Goal: Information Seeking & Learning: Learn about a topic

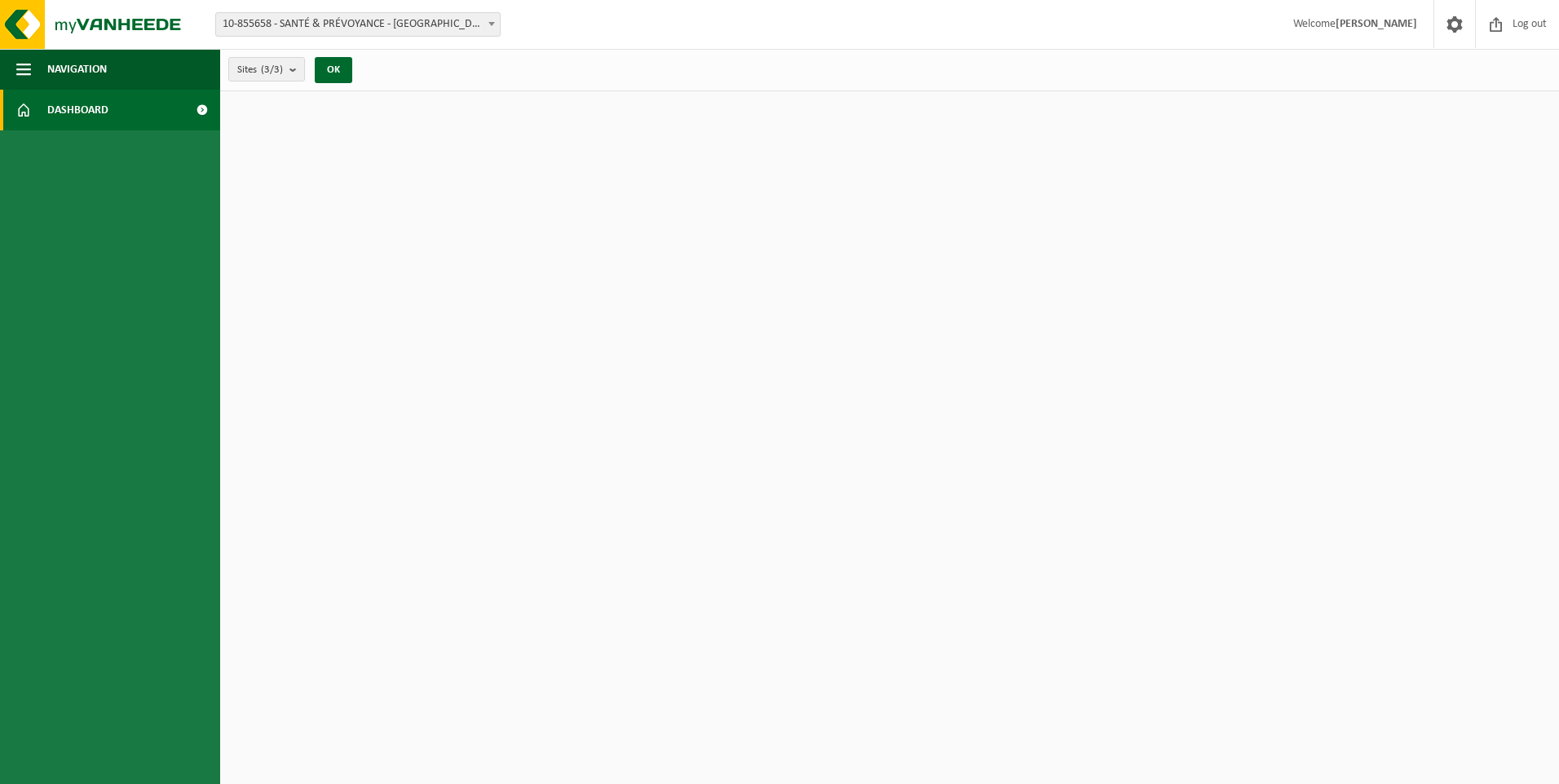
click at [63, 113] on span "Dashboard" at bounding box center [77, 109] width 61 height 41
click at [201, 111] on span at bounding box center [201, 109] width 36 height 41
click at [28, 67] on span "button" at bounding box center [24, 69] width 15 height 41
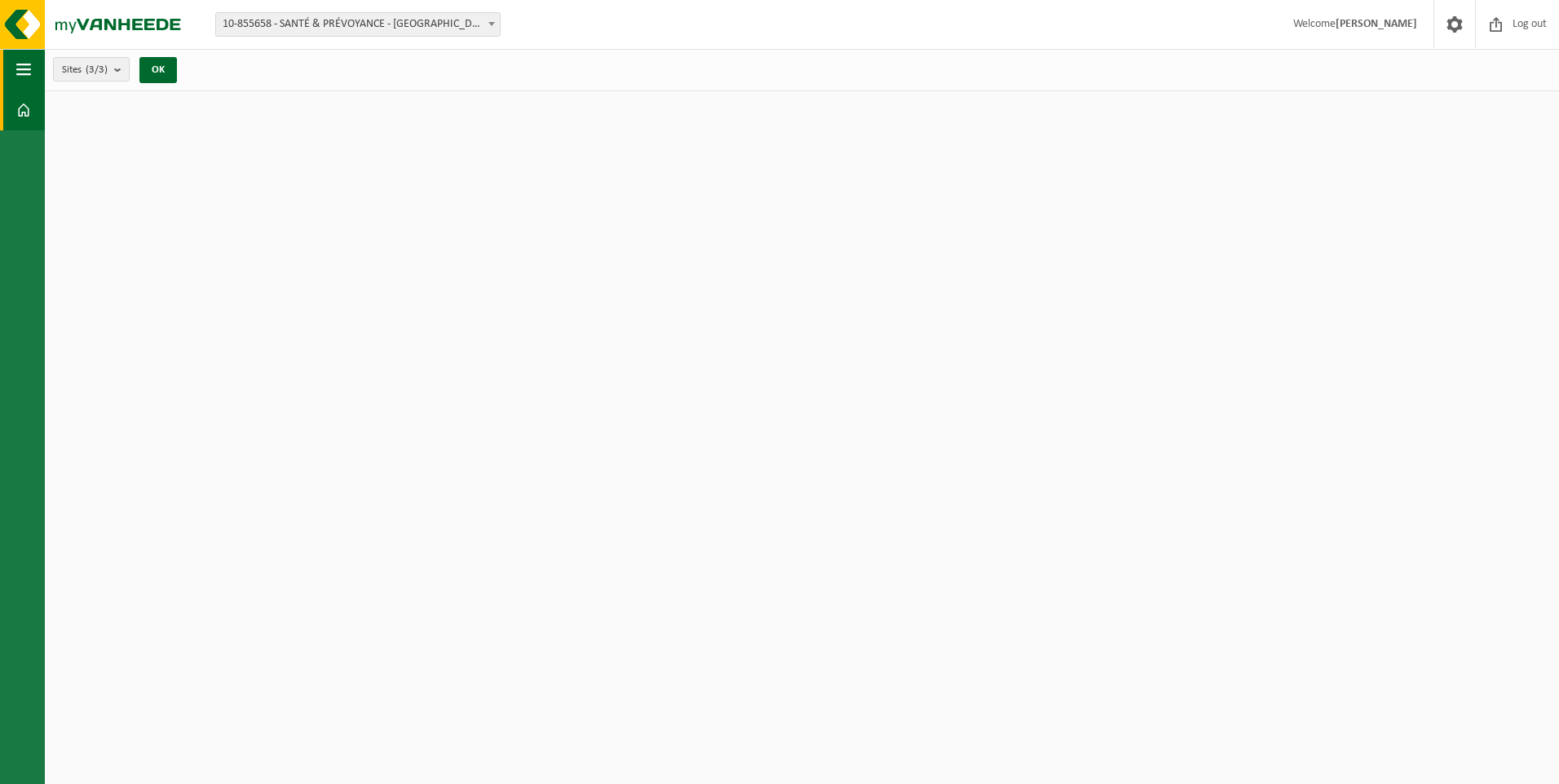
click at [28, 67] on span "button" at bounding box center [24, 69] width 15 height 41
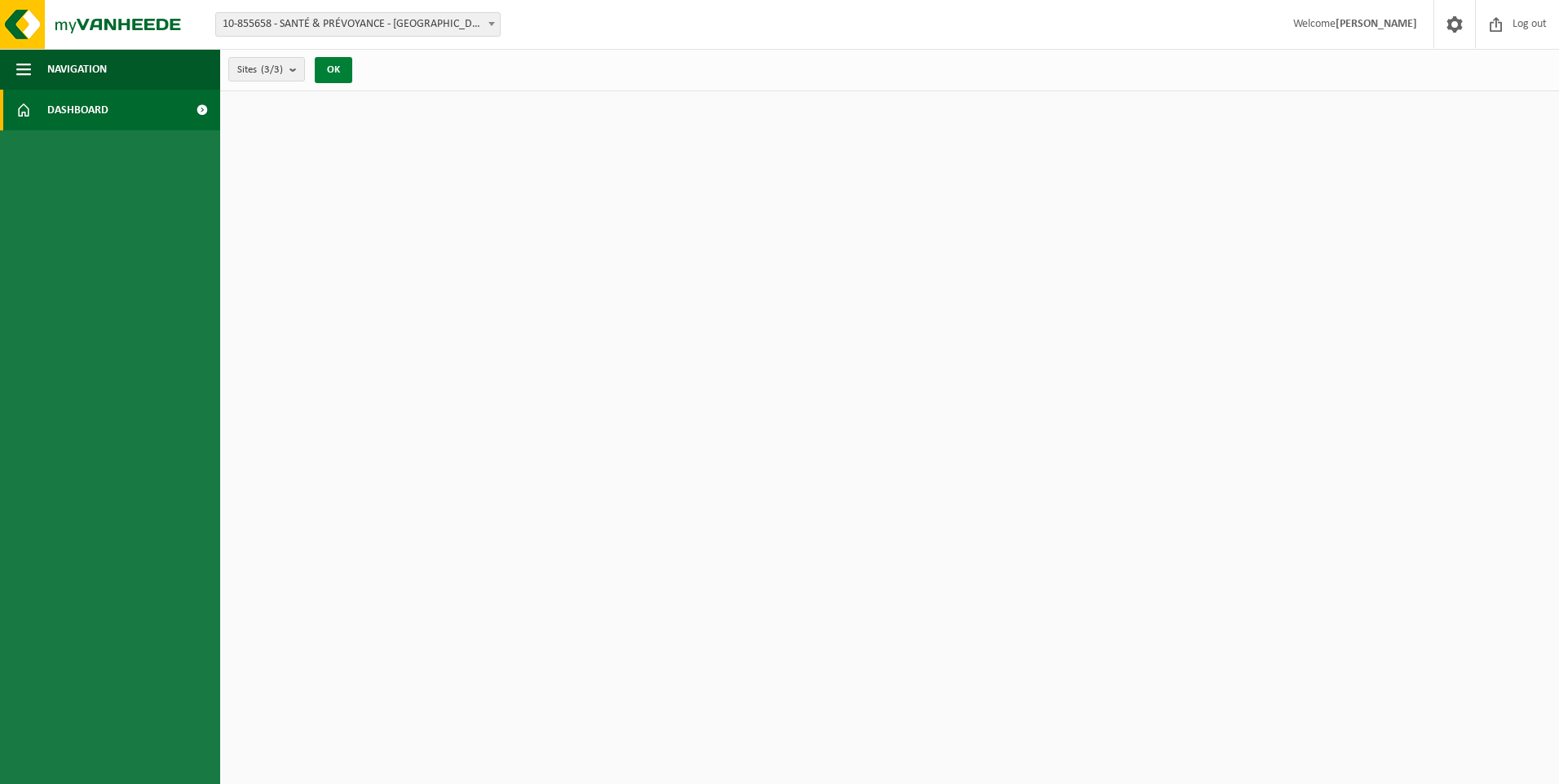
click at [346, 67] on button "OK" at bounding box center [333, 70] width 37 height 26
click at [341, 67] on button "OK" at bounding box center [333, 70] width 37 height 26
click at [93, 107] on span "Dashboard" at bounding box center [77, 109] width 61 height 41
click at [200, 110] on span at bounding box center [201, 109] width 36 height 41
click at [106, 21] on img at bounding box center [98, 25] width 196 height 49
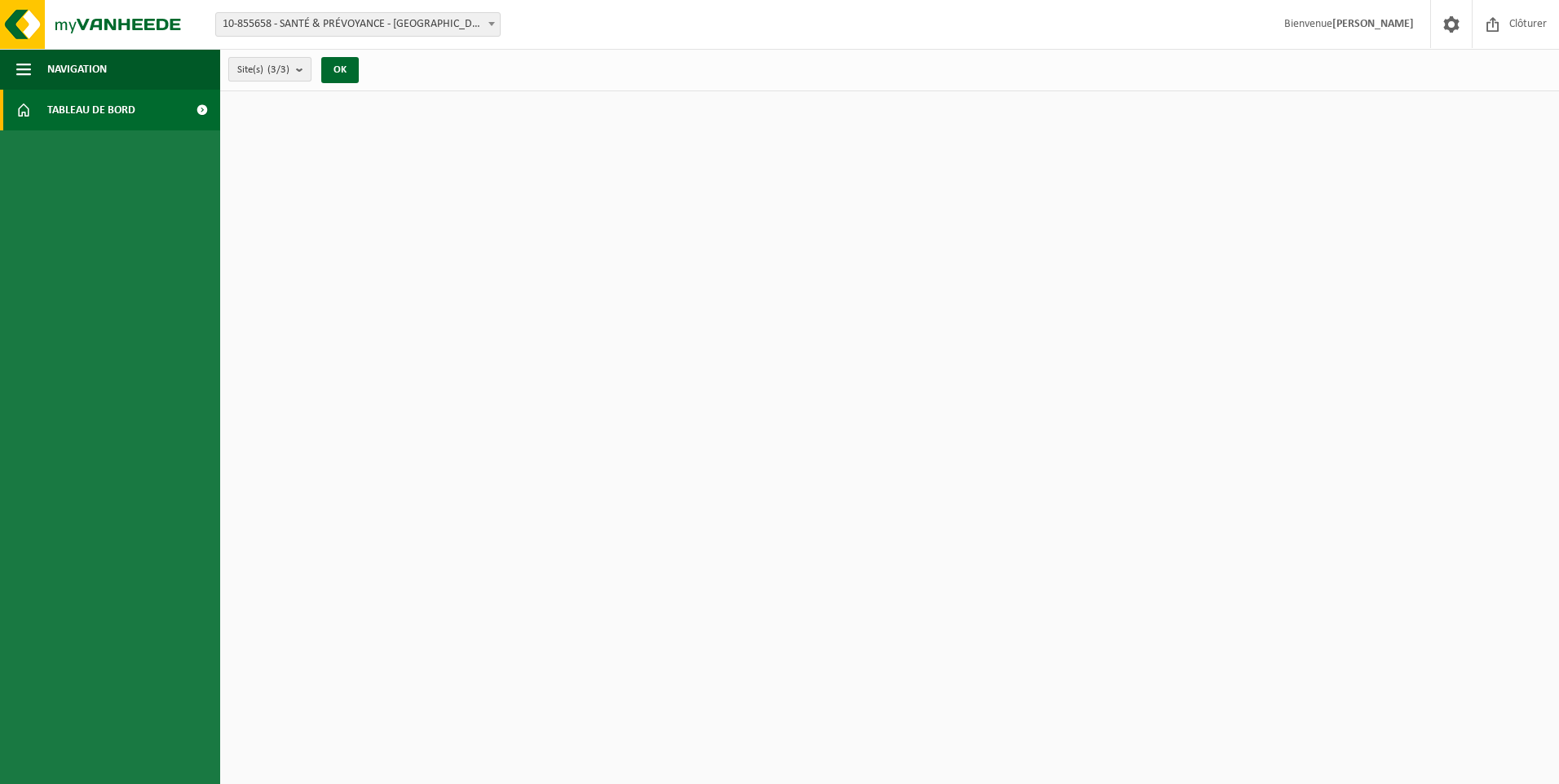
click at [298, 72] on b "submit" at bounding box center [304, 68] width 15 height 23
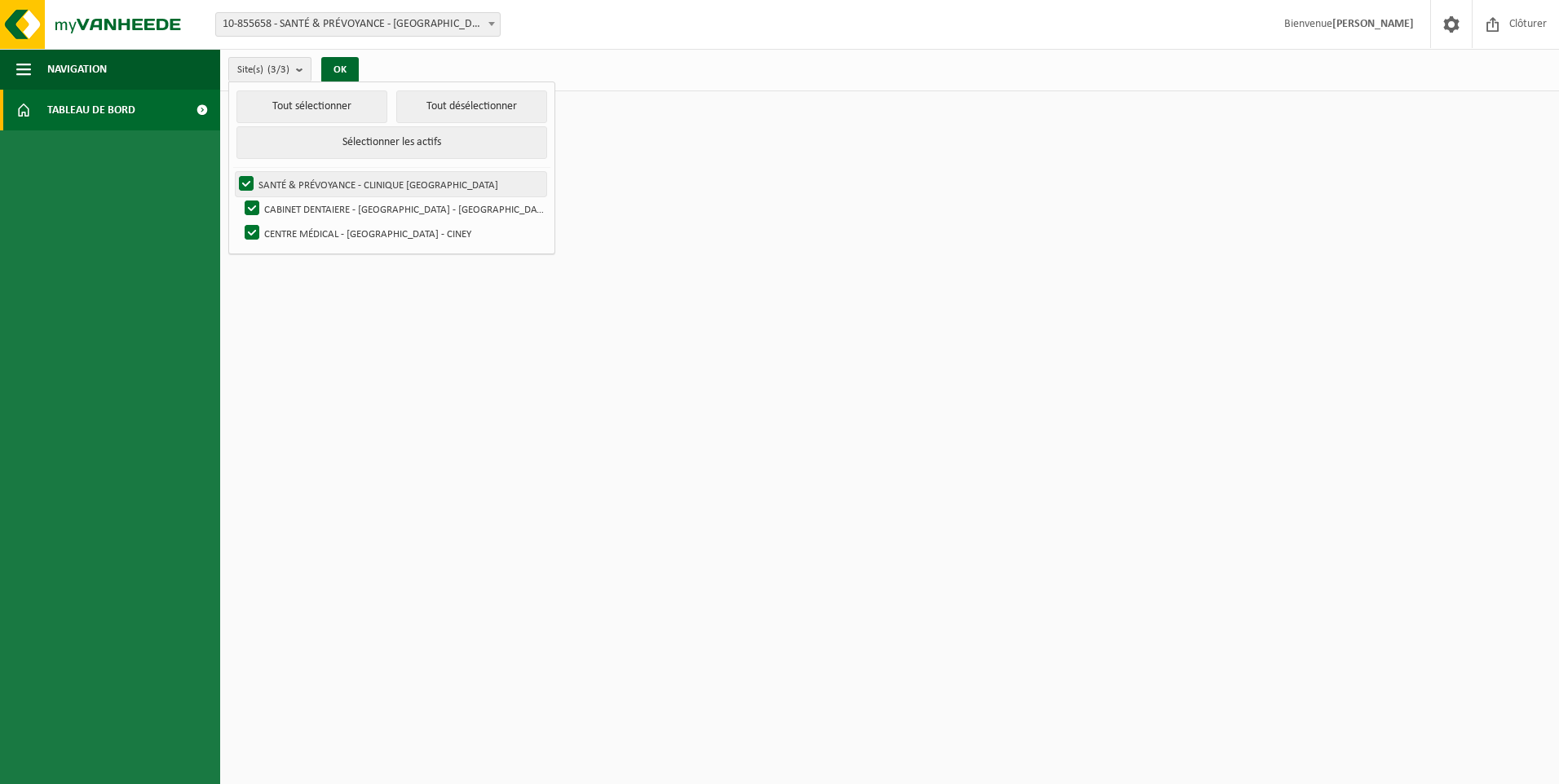
click at [305, 186] on label "SANTÉ & PRÉVOYANCE - CLINIQUE [GEOGRAPHIC_DATA]" at bounding box center [390, 184] width 311 height 25
click at [233, 172] on input "SANTÉ & PRÉVOYANCE - CLINIQUE [GEOGRAPHIC_DATA]" at bounding box center [232, 171] width 1 height 1
click at [305, 186] on label "SANTÉ & PRÉVOYANCE - CLINIQUE [GEOGRAPHIC_DATA]" at bounding box center [390, 184] width 311 height 25
click at [233, 172] on input "SANTÉ & PRÉVOYANCE - CLINIQUE [GEOGRAPHIC_DATA]" at bounding box center [232, 171] width 1 height 1
checkbox input "true"
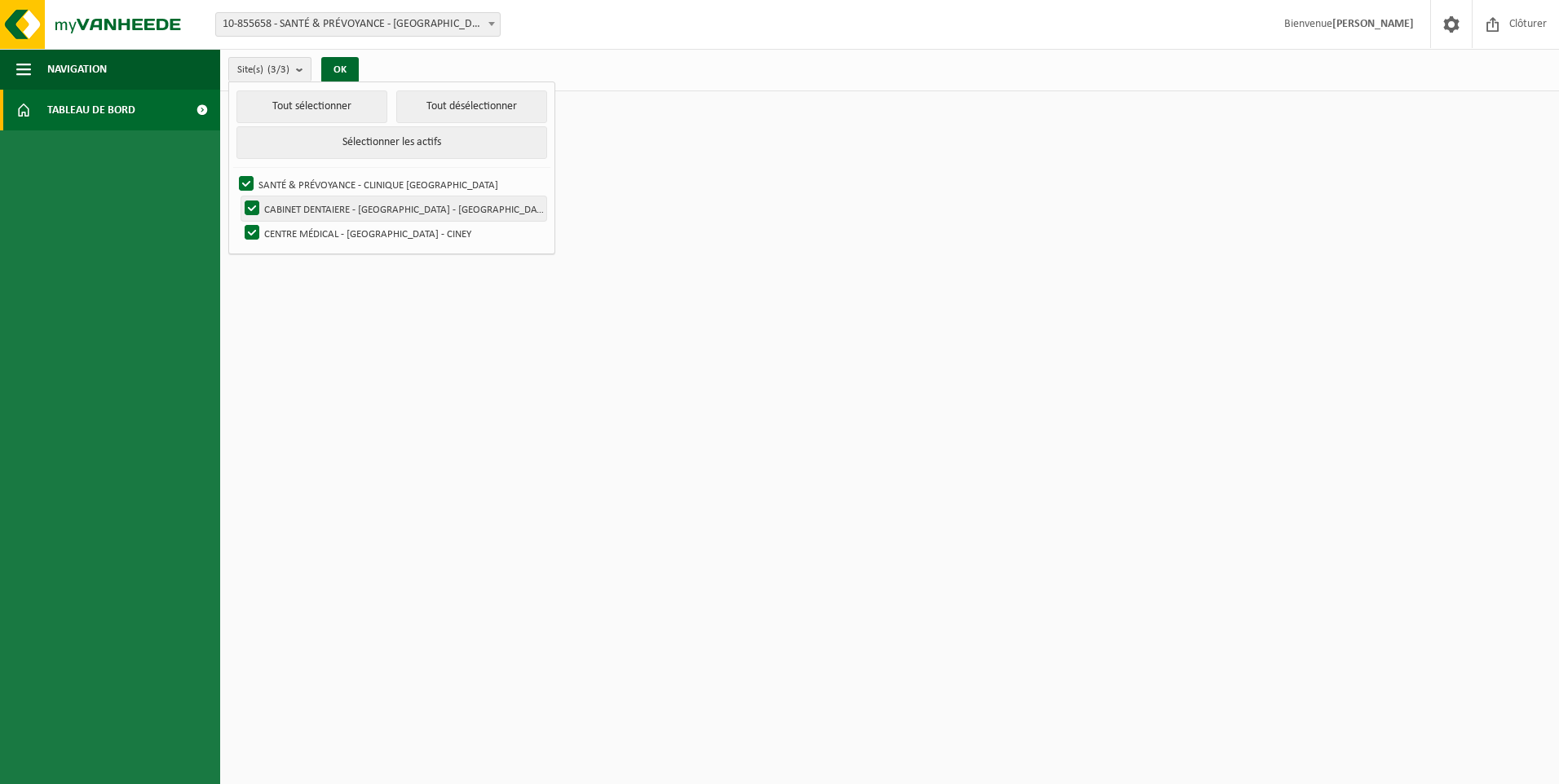
click at [301, 205] on label "CABINET DENTAIERE - [GEOGRAPHIC_DATA] - [GEOGRAPHIC_DATA]" at bounding box center [394, 209] width 305 height 25
click at [239, 197] on input "CABINET DENTAIERE - [GEOGRAPHIC_DATA] - [GEOGRAPHIC_DATA]" at bounding box center [238, 196] width 1 height 1
checkbox input "false"
click at [290, 229] on label "CENTRE MÉDICAL - CLINIQUE SAINT-LUC - CINEY" at bounding box center [394, 232] width 305 height 25
click at [239, 221] on input "CENTRE MÉDICAL - CLINIQUE SAINT-LUC - CINEY" at bounding box center [238, 220] width 1 height 1
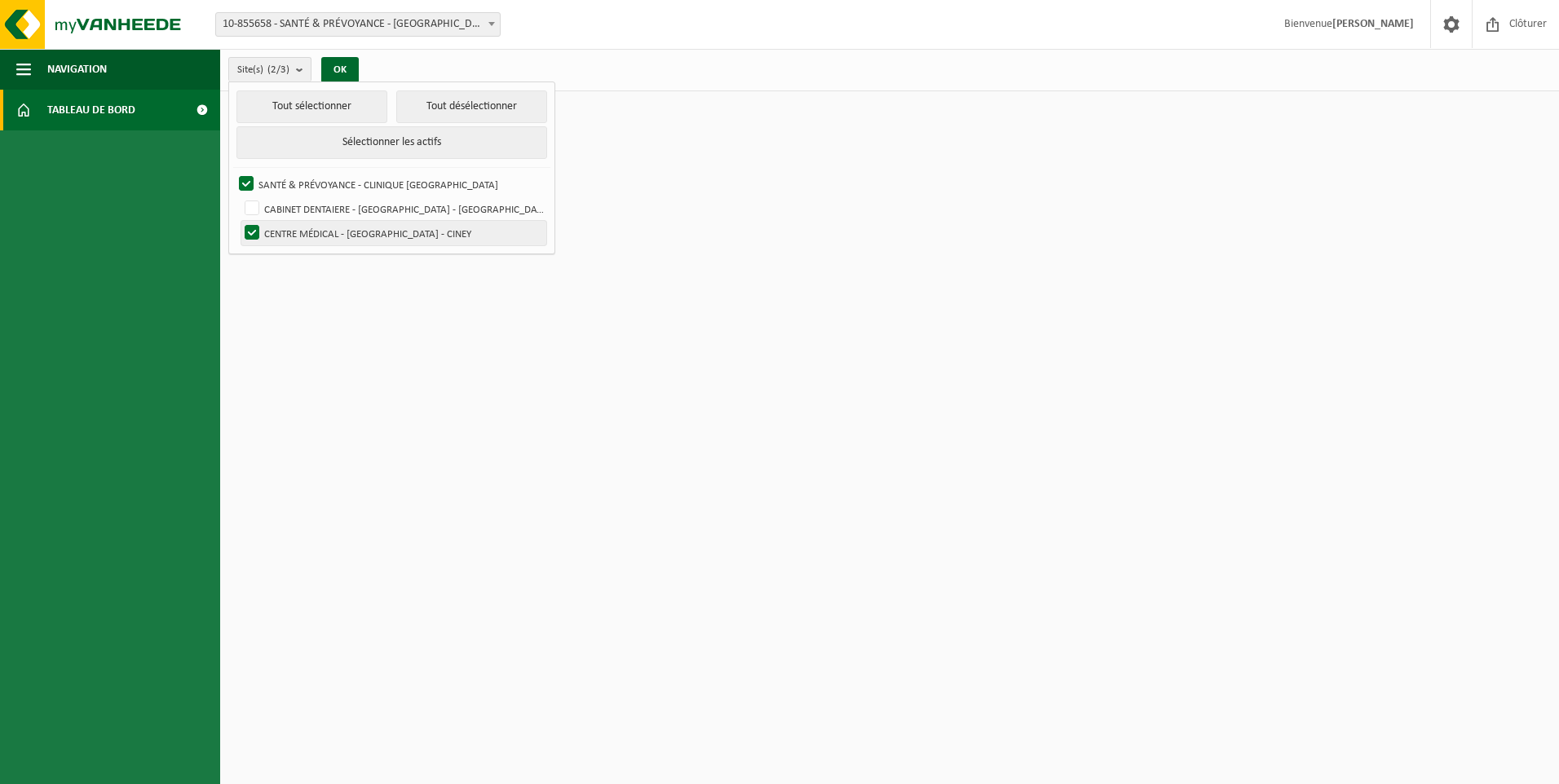
checkbox input "false"
click at [344, 73] on button "OK" at bounding box center [339, 70] width 37 height 26
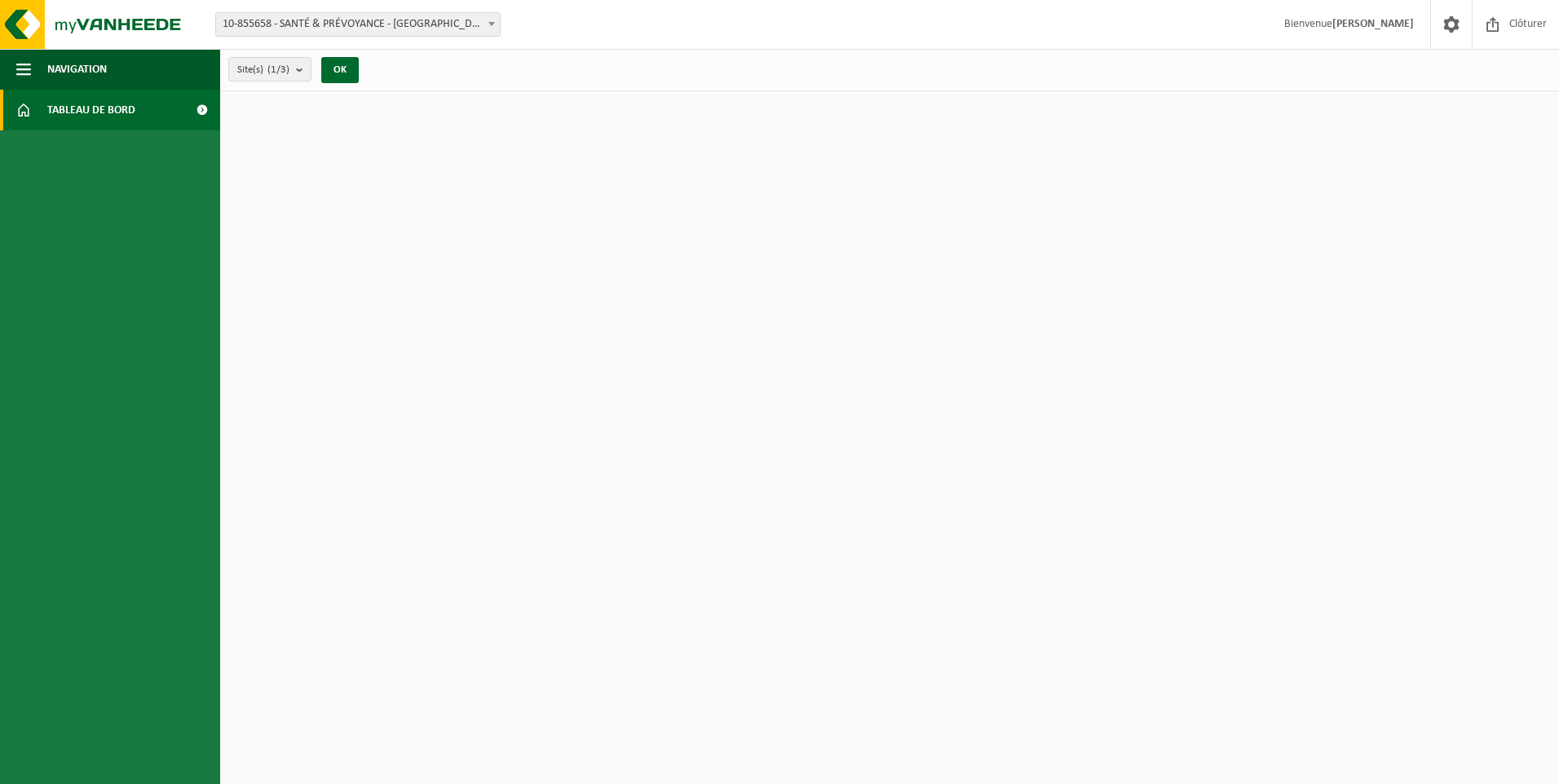
click at [201, 112] on span at bounding box center [201, 109] width 36 height 41
click at [203, 112] on span at bounding box center [201, 109] width 36 height 41
click at [1451, 26] on span at bounding box center [1451, 24] width 25 height 48
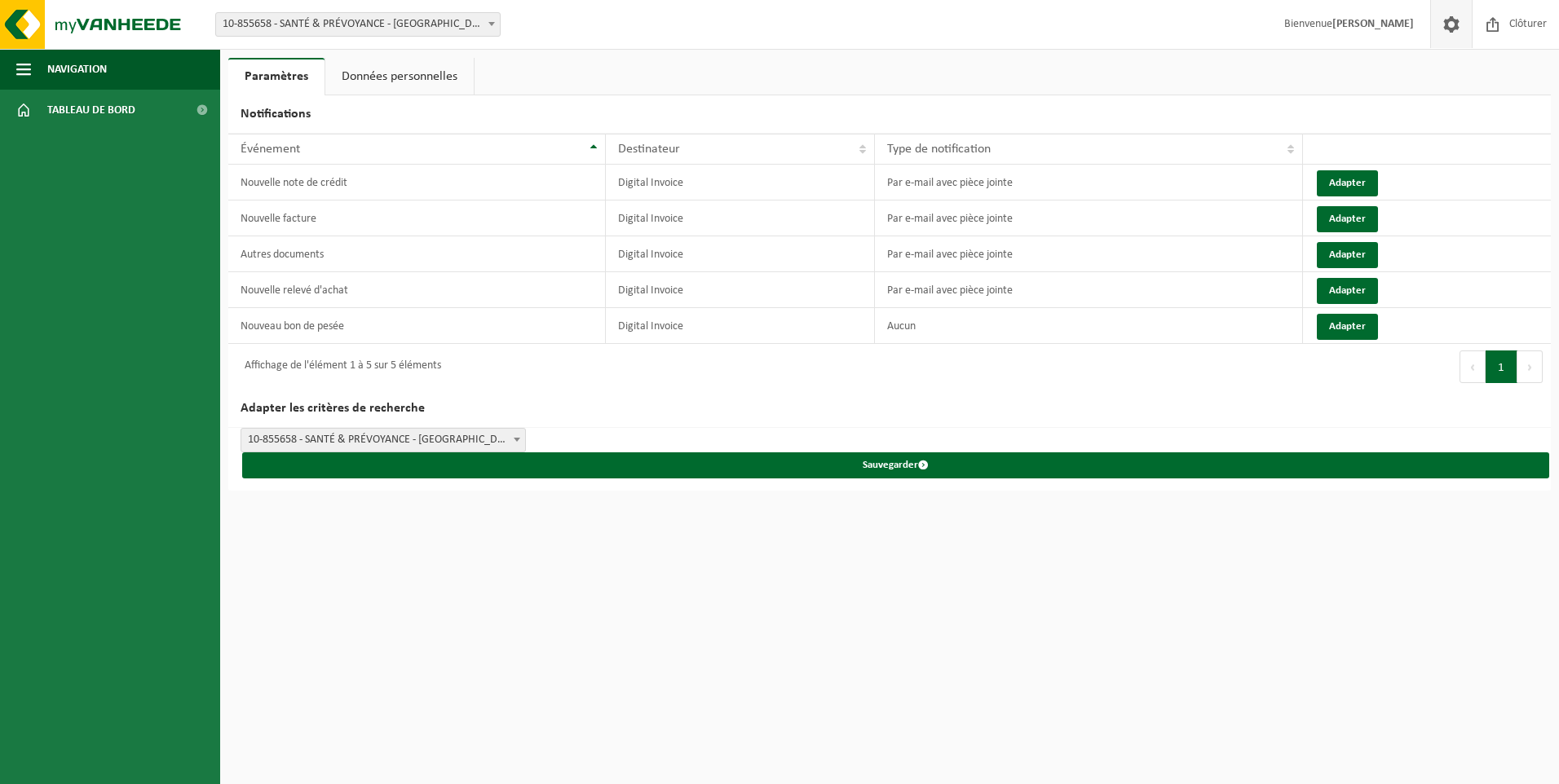
click at [1451, 25] on span at bounding box center [1451, 24] width 25 height 48
click at [775, 658] on html "Site: 10-855658 - SANTÉ & PRÉVOYANCE - CLINIQUE SAINT-LUC - BOUGE 10-861272 - C…" at bounding box center [780, 392] width 1559 height 784
click at [400, 63] on link "Données personnelles" at bounding box center [399, 76] width 149 height 37
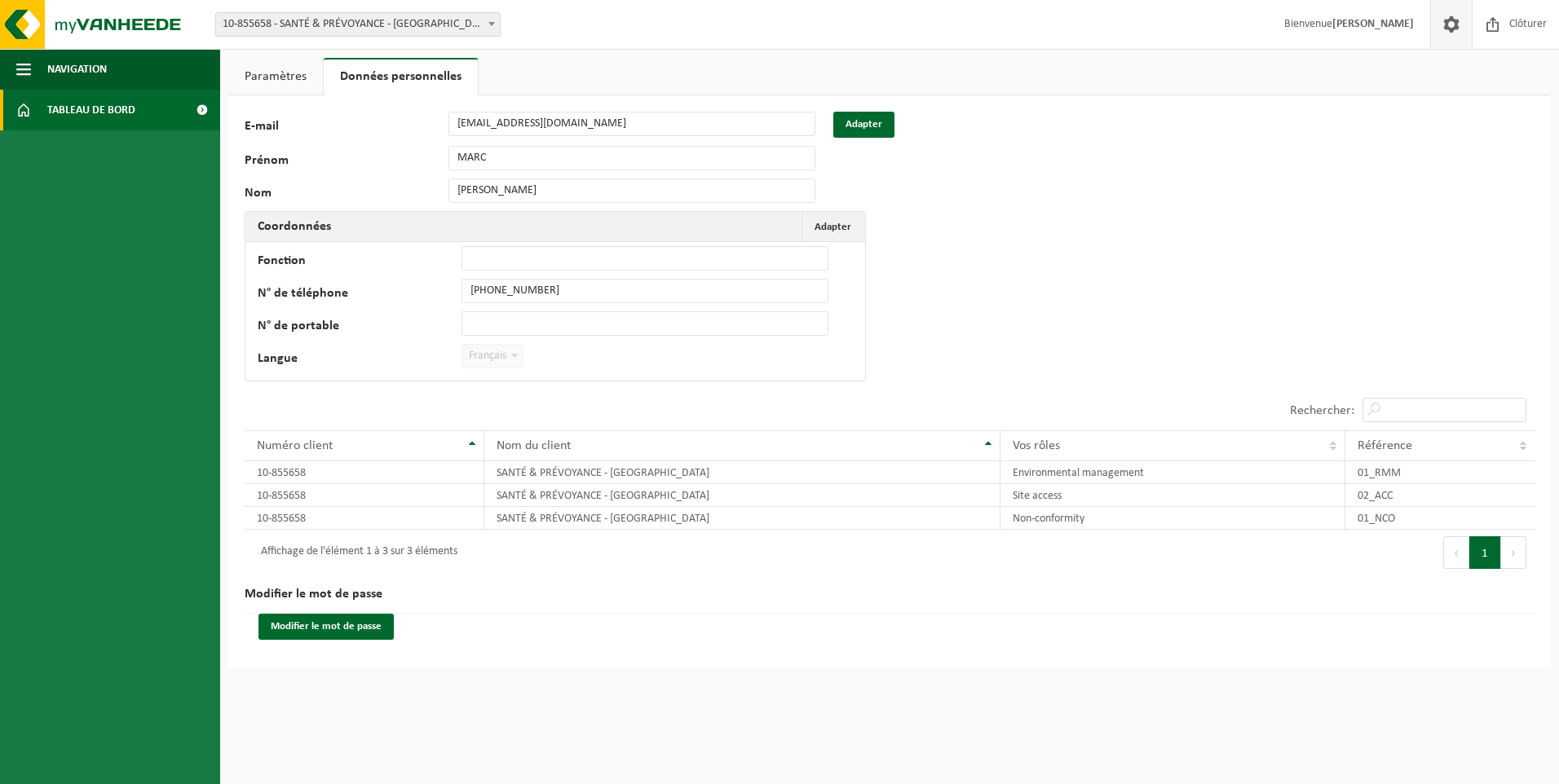
click at [202, 123] on span at bounding box center [201, 109] width 36 height 41
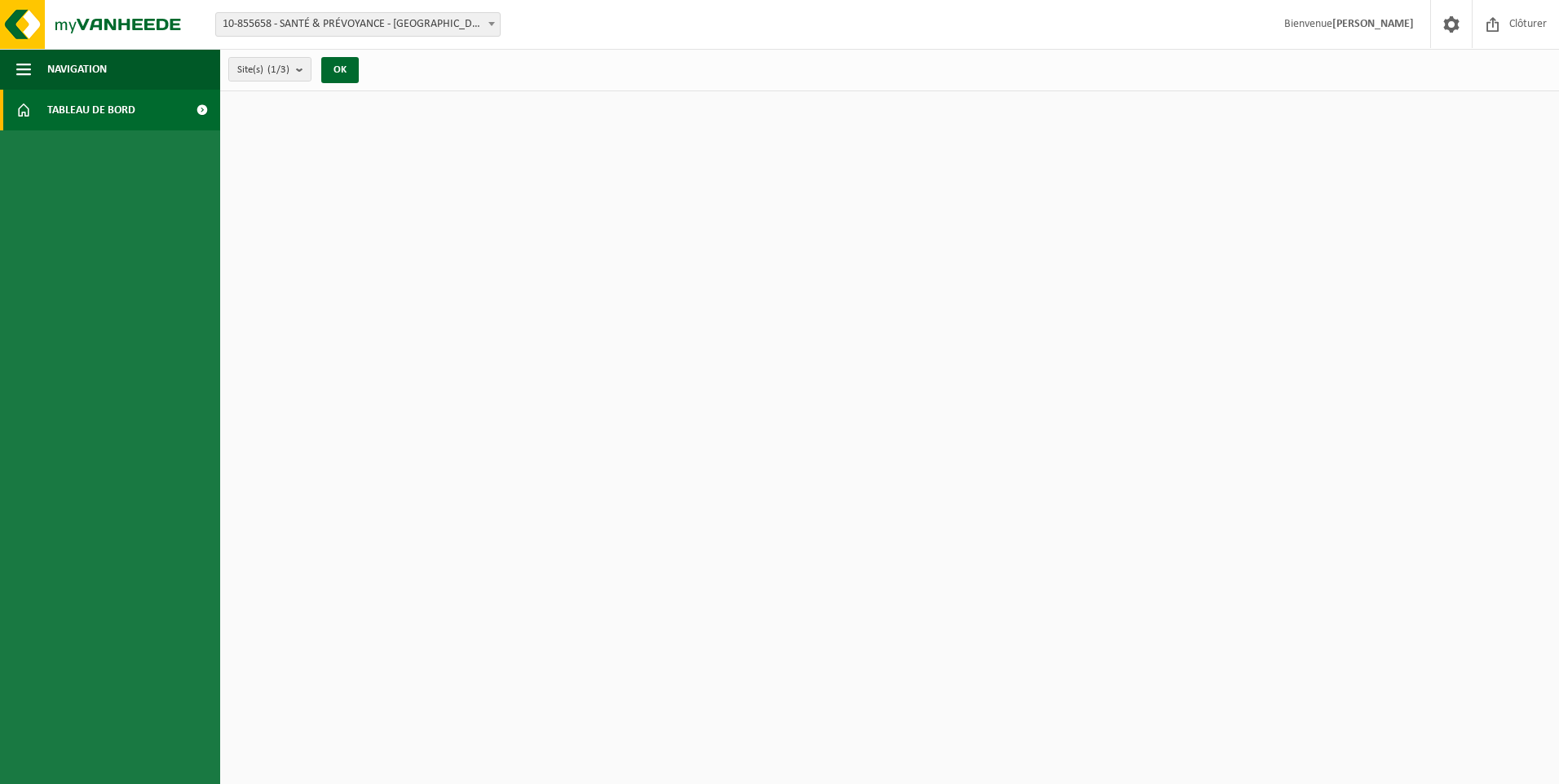
click at [203, 112] on span at bounding box center [201, 109] width 36 height 41
click at [183, 107] on span at bounding box center [201, 109] width 36 height 41
click at [199, 106] on span at bounding box center [201, 109] width 36 height 41
click at [198, 109] on span at bounding box center [201, 109] width 36 height 41
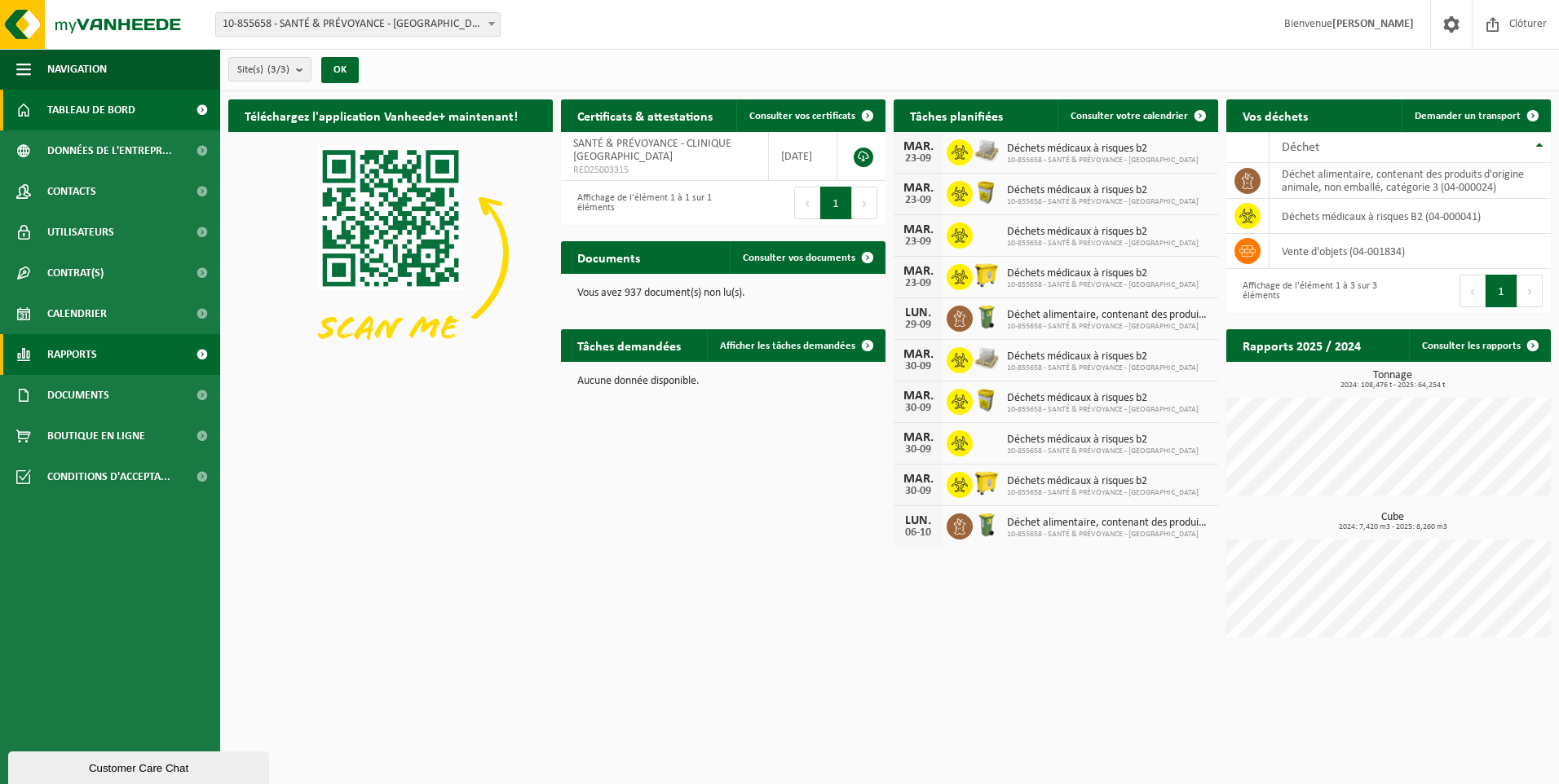
click at [94, 348] on span "Rapports" at bounding box center [72, 355] width 50 height 41
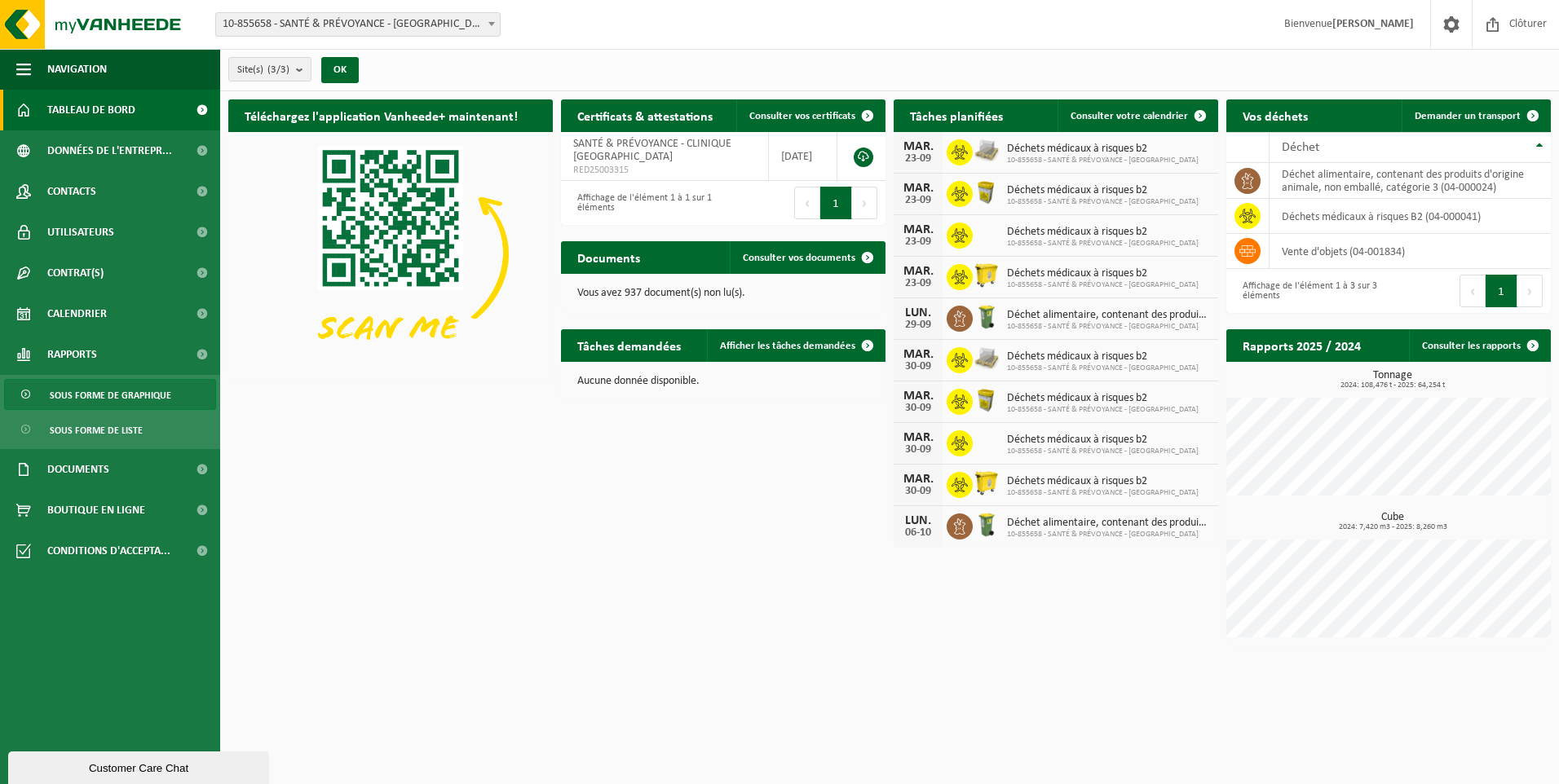
click at [106, 397] on span "Sous forme de graphique" at bounding box center [110, 396] width 121 height 31
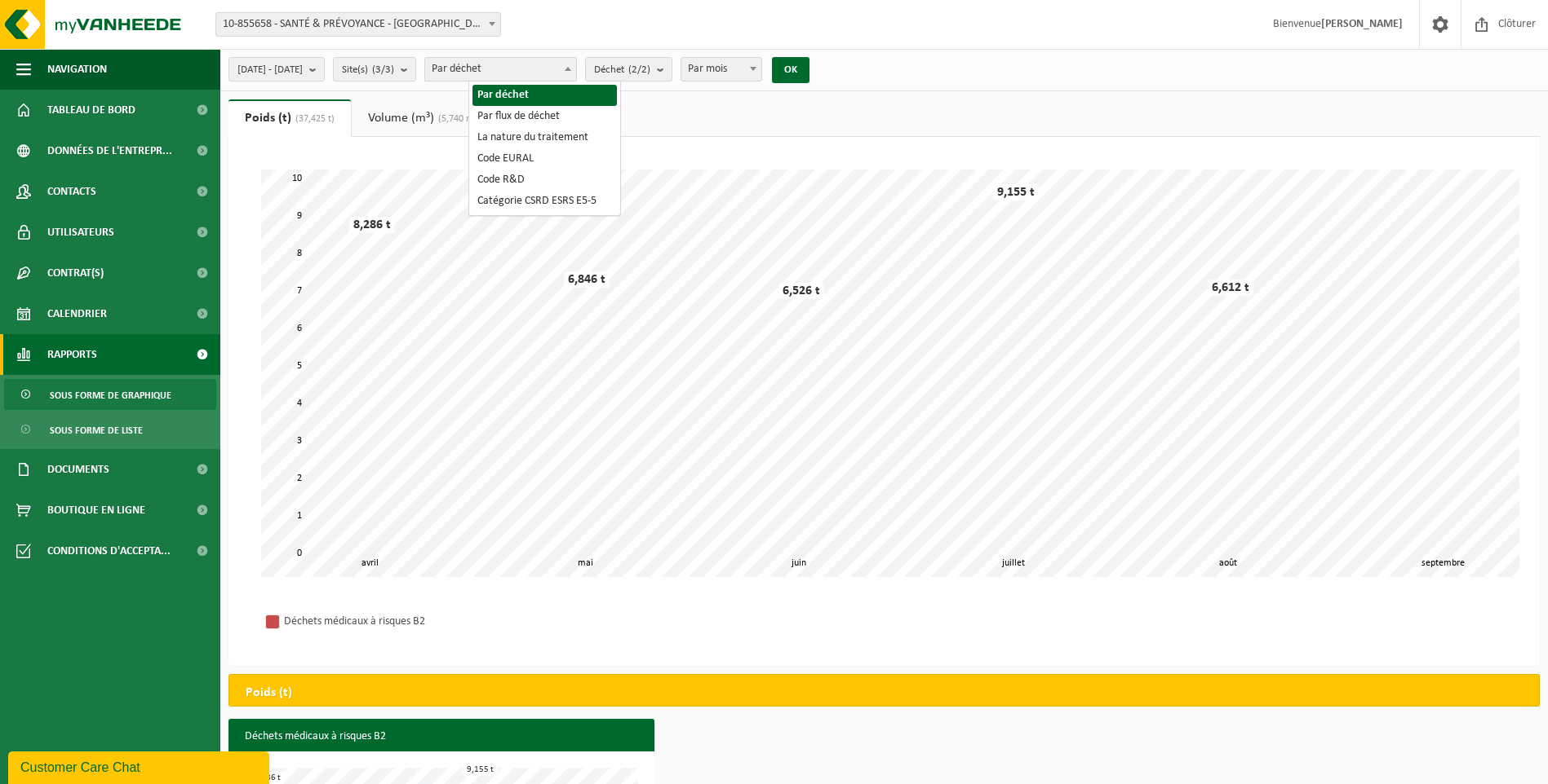
click at [576, 71] on span "Par déchet" at bounding box center [500, 68] width 151 height 23
click at [672, 67] on button "Déchet (2/2)" at bounding box center [629, 69] width 88 height 25
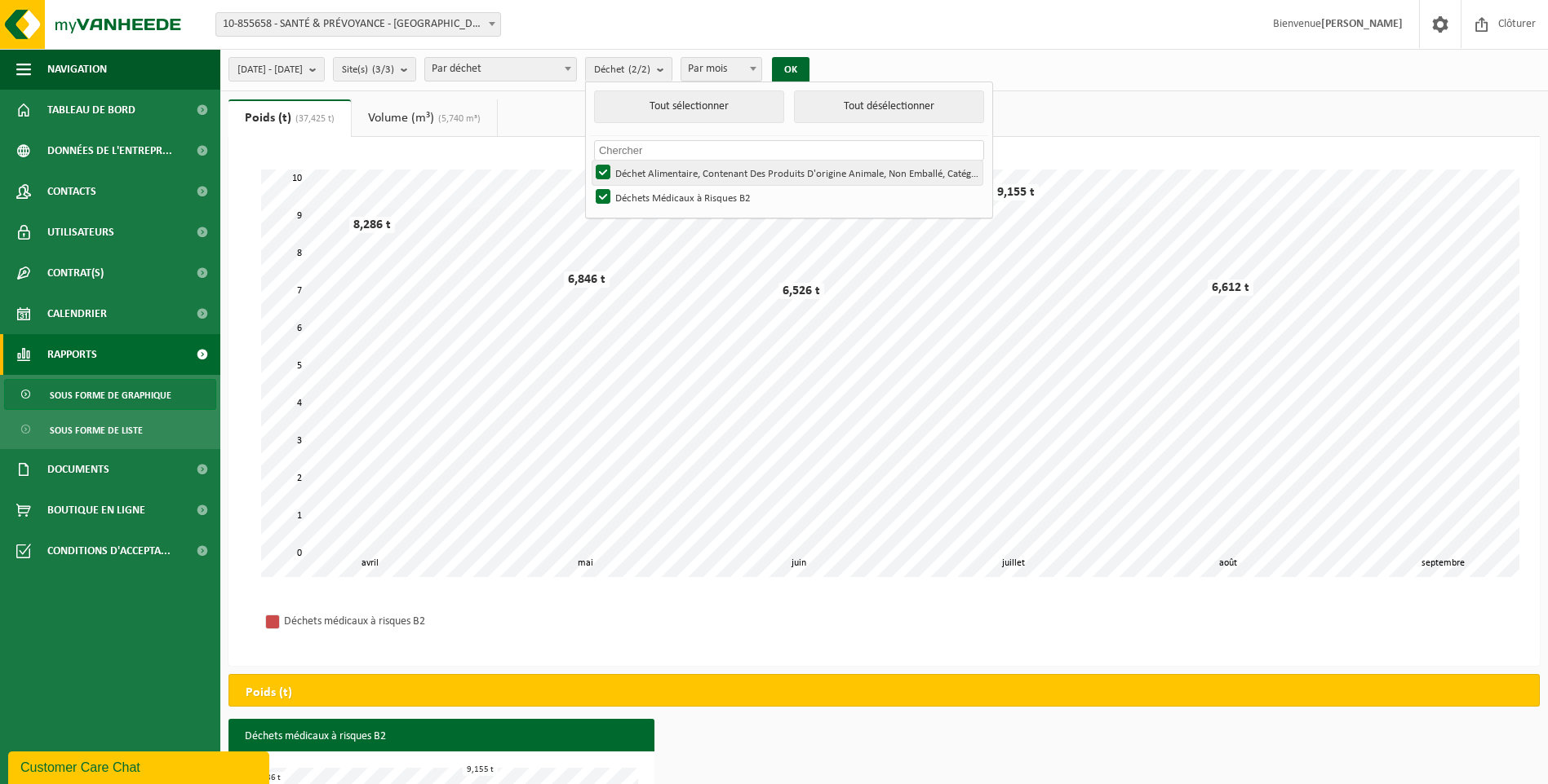
click at [645, 173] on label "Déchet Alimentaire, Contenant Des Produits D'origine Animale, Non Emballé, Caté…" at bounding box center [786, 172] width 390 height 25
click at [590, 160] on input "Déchet Alimentaire, Contenant Des Produits D'origine Animale, Non Emballé, Caté…" at bounding box center [589, 160] width 1 height 1
checkbox input "false"
click at [809, 73] on button "OK" at bounding box center [790, 70] width 37 height 26
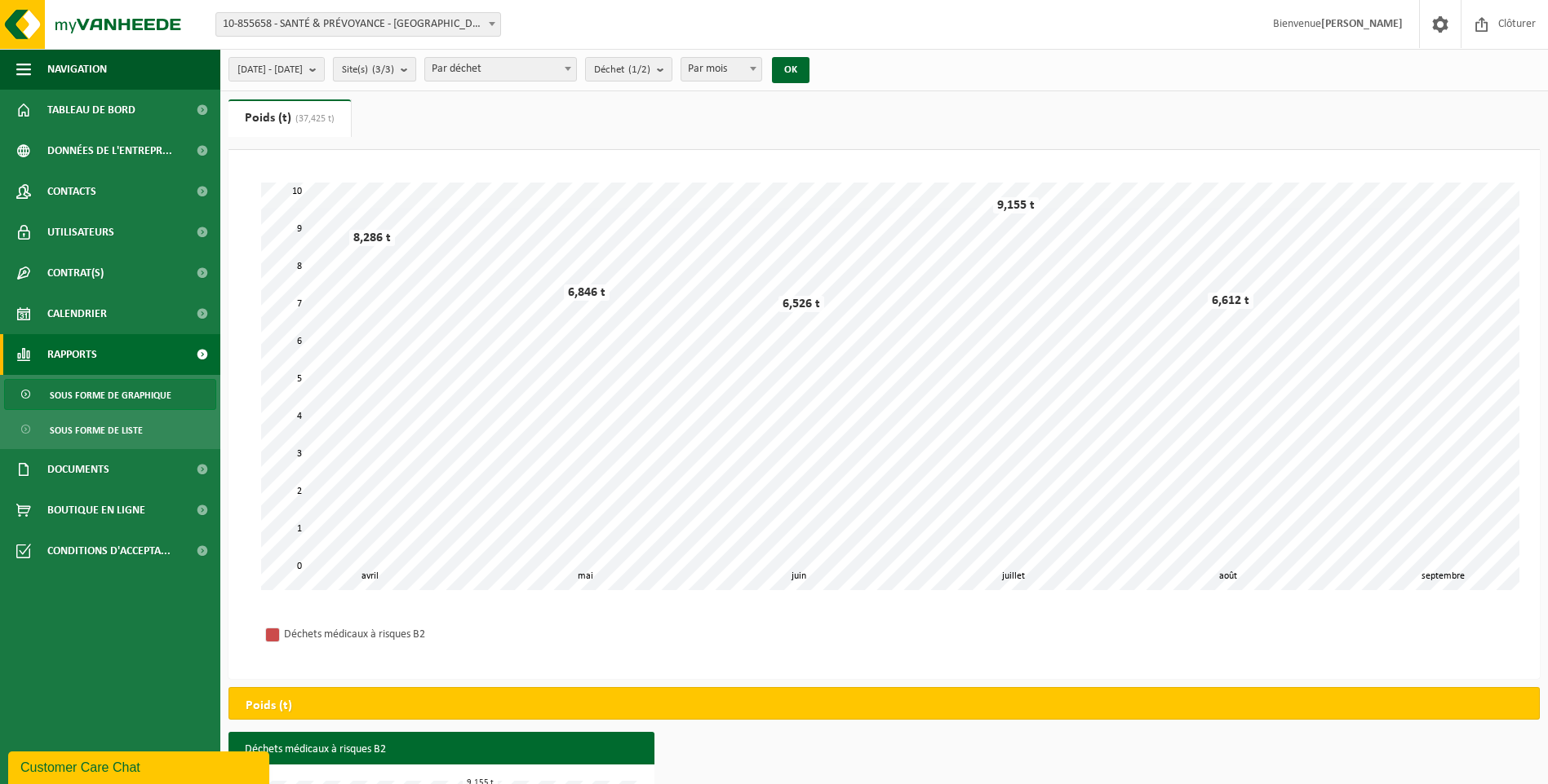
click at [415, 69] on b "submit" at bounding box center [408, 68] width 15 height 23
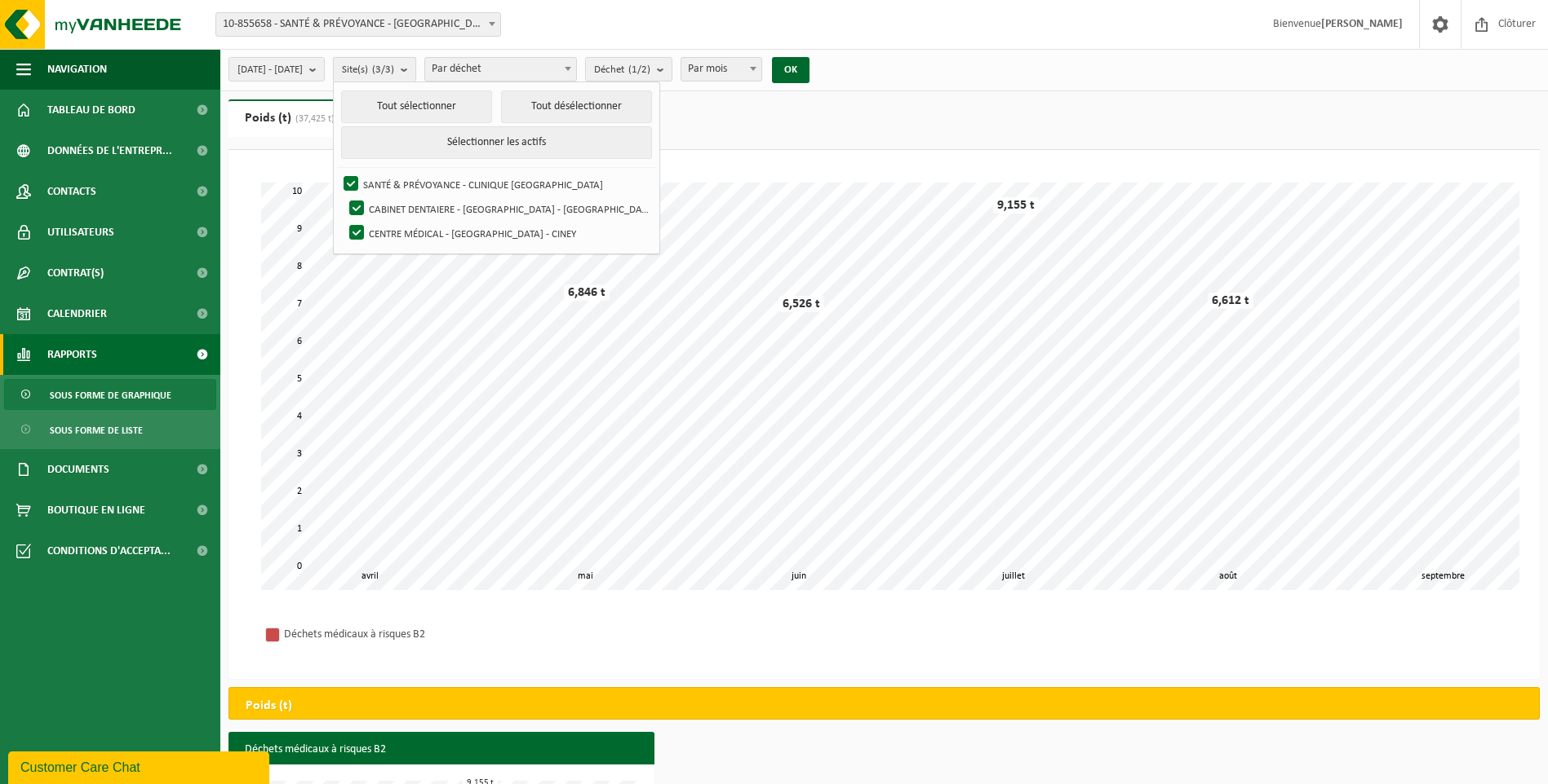
click at [415, 68] on b "submit" at bounding box center [408, 69] width 15 height 24
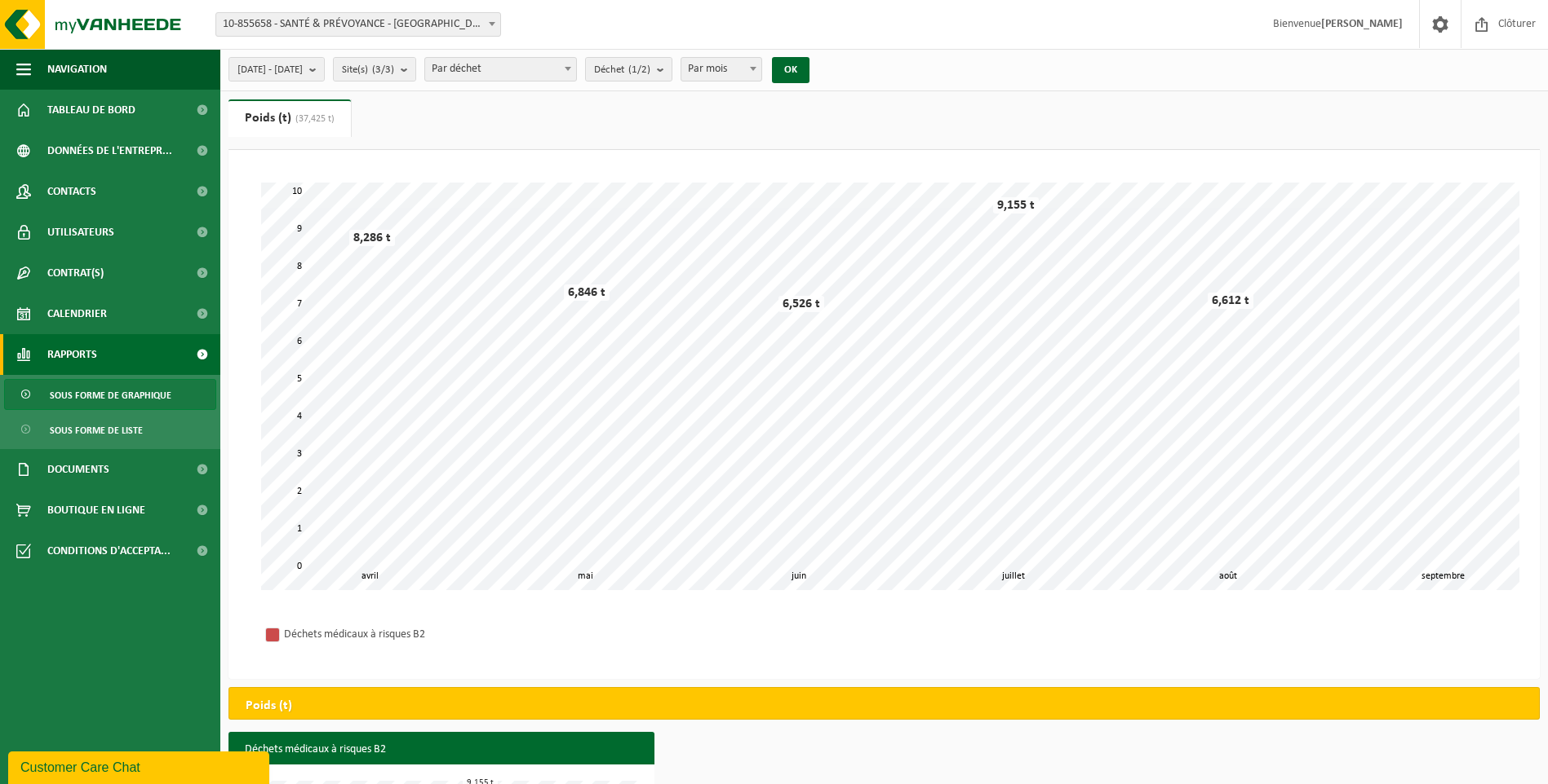
click at [576, 70] on span "Par déchet" at bounding box center [500, 68] width 151 height 23
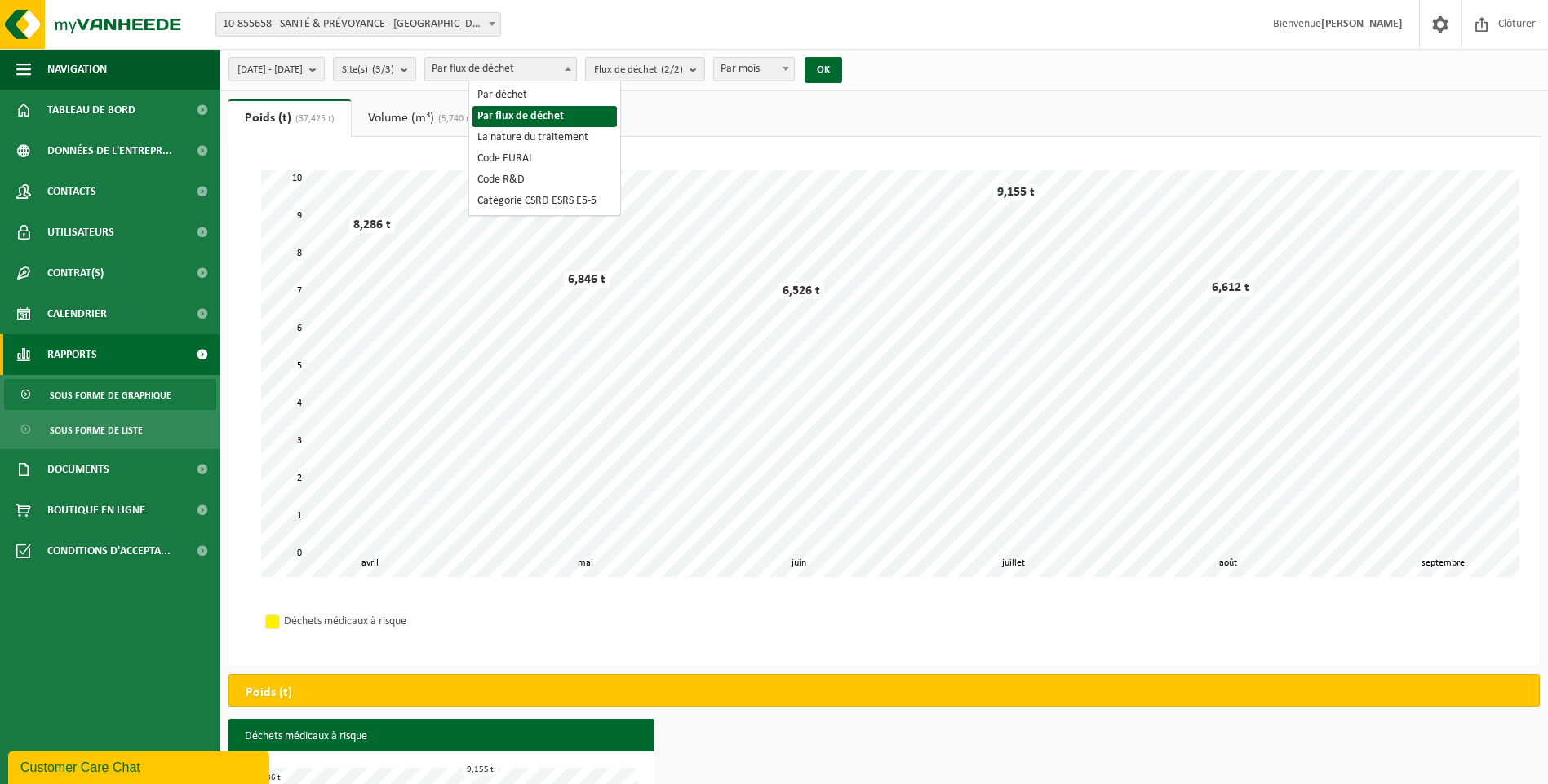
click at [576, 73] on span at bounding box center [568, 67] width 16 height 21
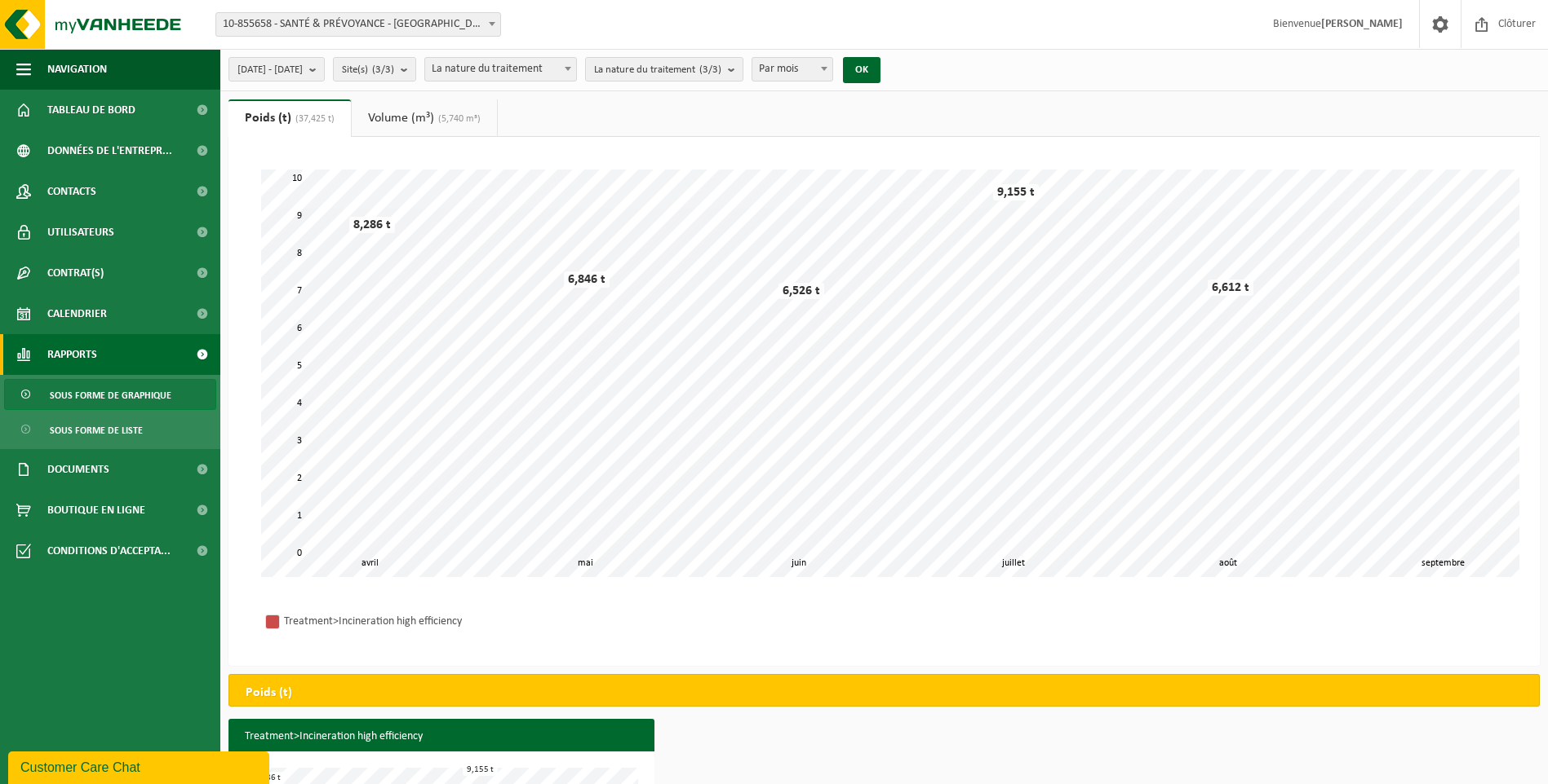
click at [571, 70] on b at bounding box center [567, 68] width 6 height 4
click at [576, 72] on span at bounding box center [568, 67] width 16 height 21
click at [576, 67] on span "Code R&D" at bounding box center [500, 68] width 151 height 23
click at [576, 70] on span "Catégorie CSRD ESRS E5-5" at bounding box center [500, 68] width 151 height 23
select select "1"
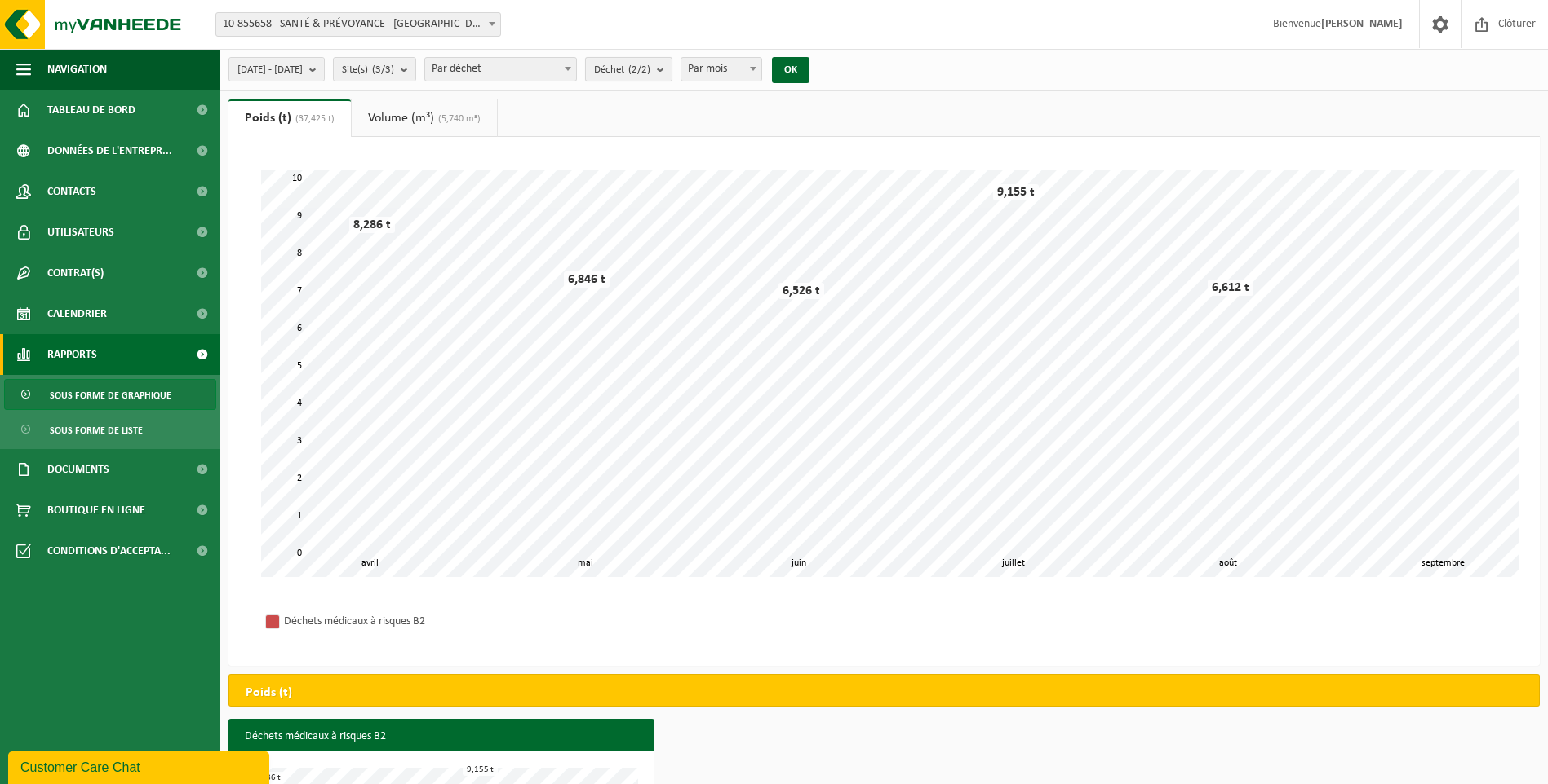
click at [672, 73] on button "Déchet (2/2)" at bounding box center [629, 69] width 88 height 25
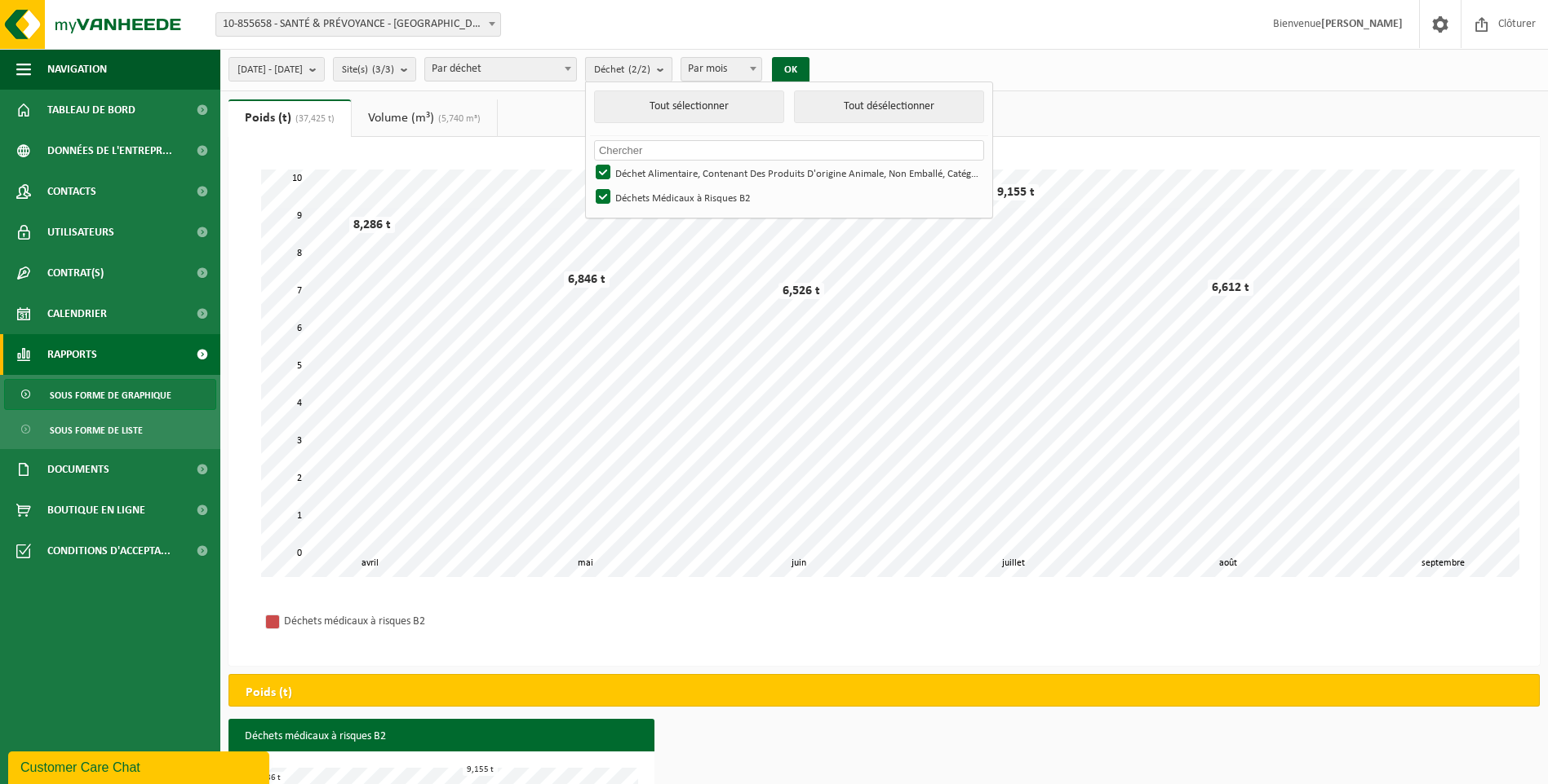
click at [672, 71] on button "Déchet (2/2)" at bounding box center [629, 69] width 88 height 25
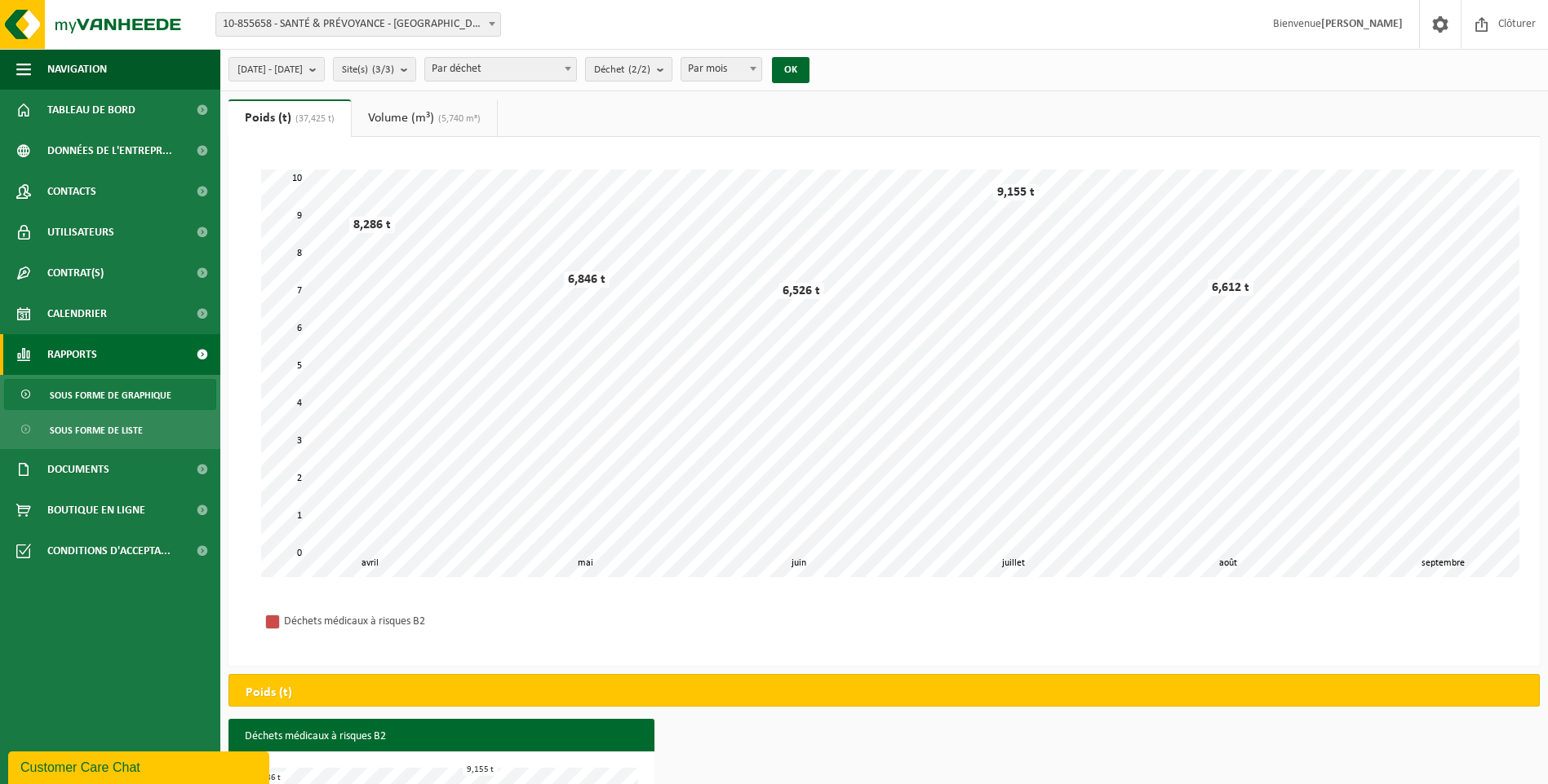
click at [672, 71] on button "Déchet (2/2)" at bounding box center [629, 69] width 88 height 25
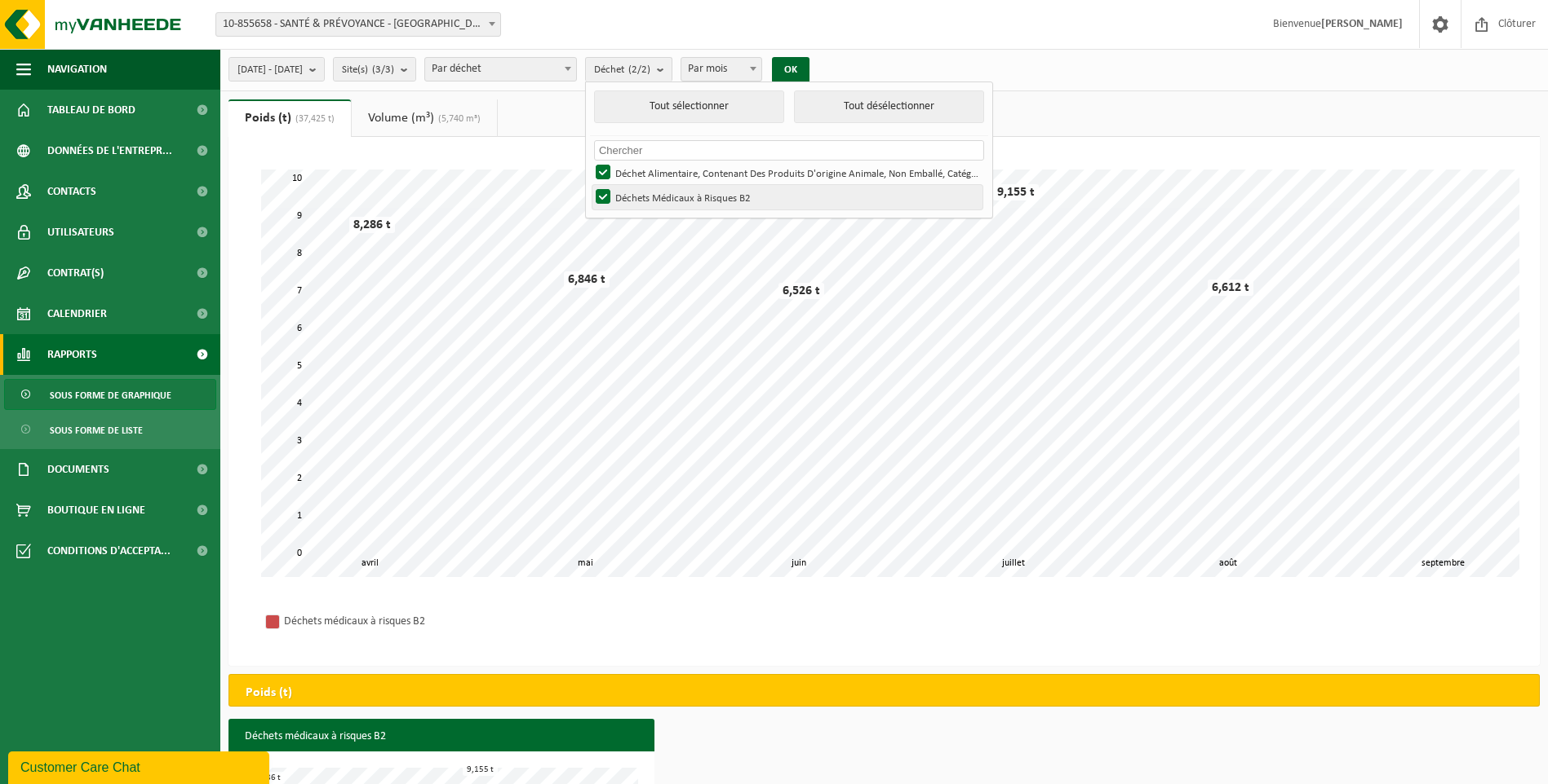
click at [646, 197] on label "Déchets Médicaux à Risques B2" at bounding box center [786, 197] width 390 height 25
click at [590, 185] on input "Déchets Médicaux à Risques B2" at bounding box center [589, 184] width 1 height 1
click at [809, 74] on button "OK" at bounding box center [790, 70] width 37 height 26
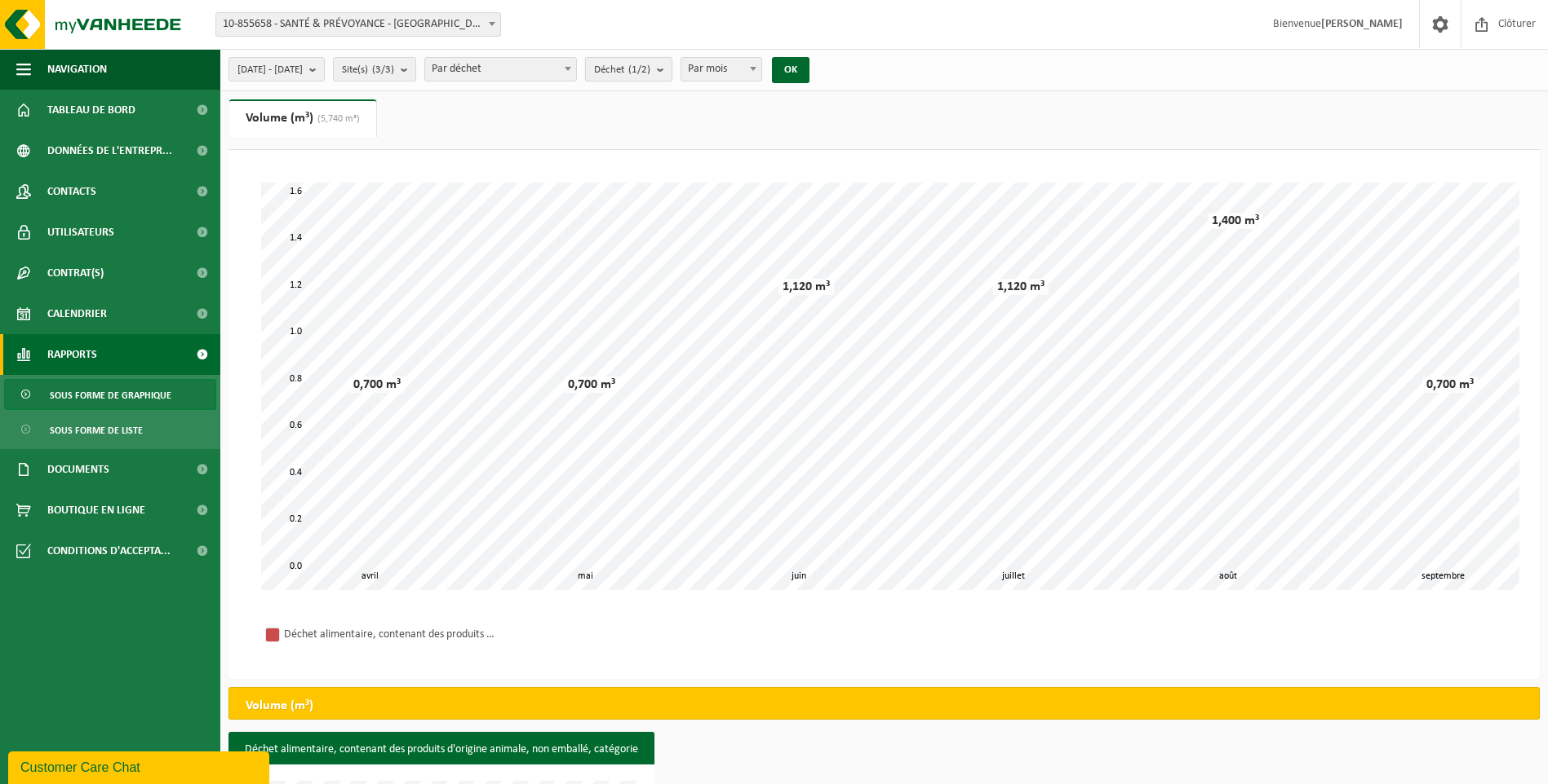
click at [671, 71] on b "submit" at bounding box center [664, 68] width 15 height 23
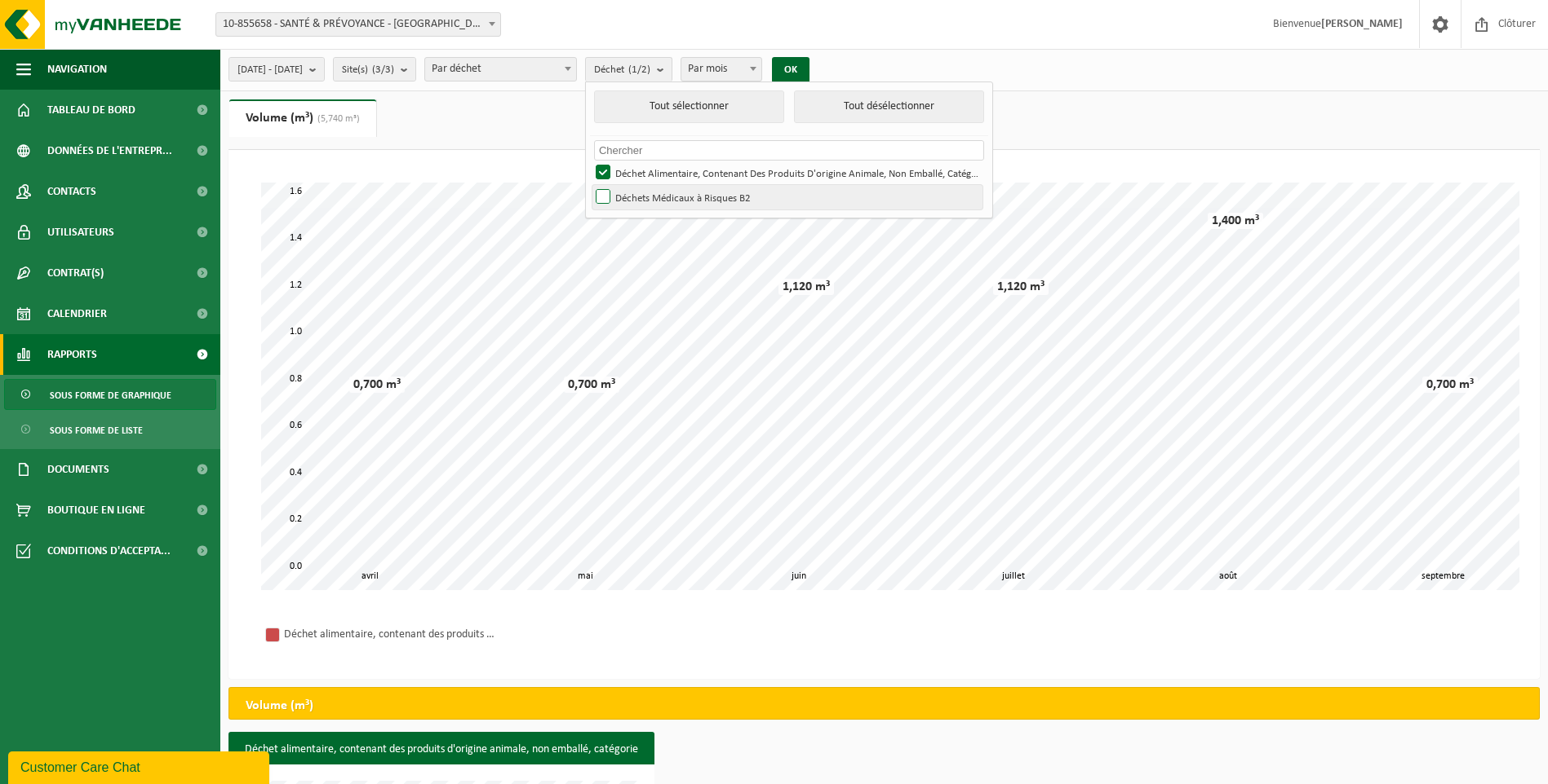
click at [652, 189] on label "Déchets Médicaux à Risques B2" at bounding box center [786, 197] width 390 height 25
click at [590, 185] on input "Déchets Médicaux à Risques B2" at bounding box center [589, 184] width 1 height 1
checkbox input "true"
click at [651, 168] on label "Déchet Alimentaire, Contenant Des Produits D'origine Animale, Non Emballé, Caté…" at bounding box center [786, 172] width 390 height 25
click at [590, 160] on input "Déchet Alimentaire, Contenant Des Produits D'origine Animale, Non Emballé, Caté…" at bounding box center [589, 160] width 1 height 1
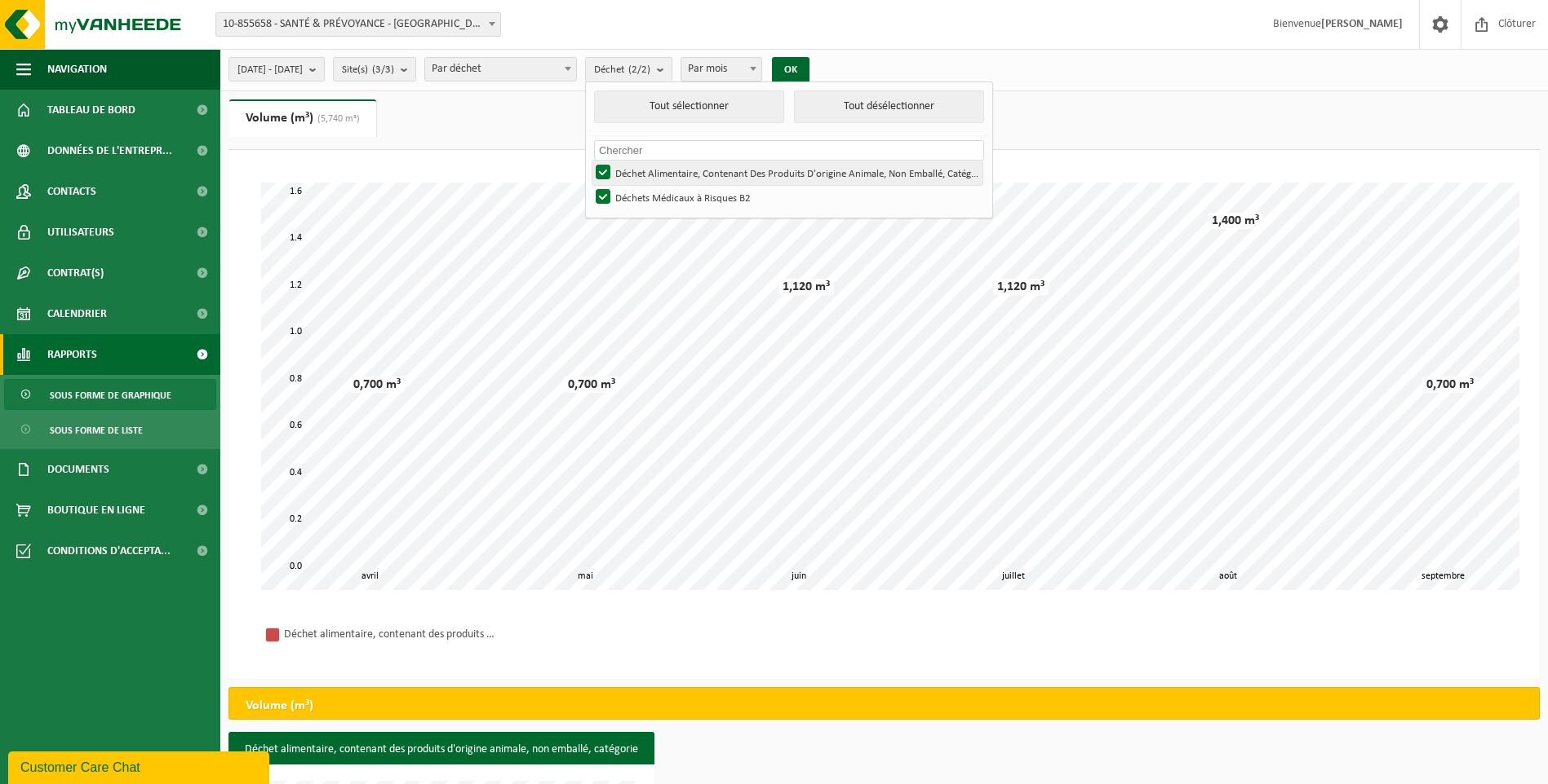
checkbox input "false"
click at [809, 67] on button "OK" at bounding box center [790, 70] width 37 height 26
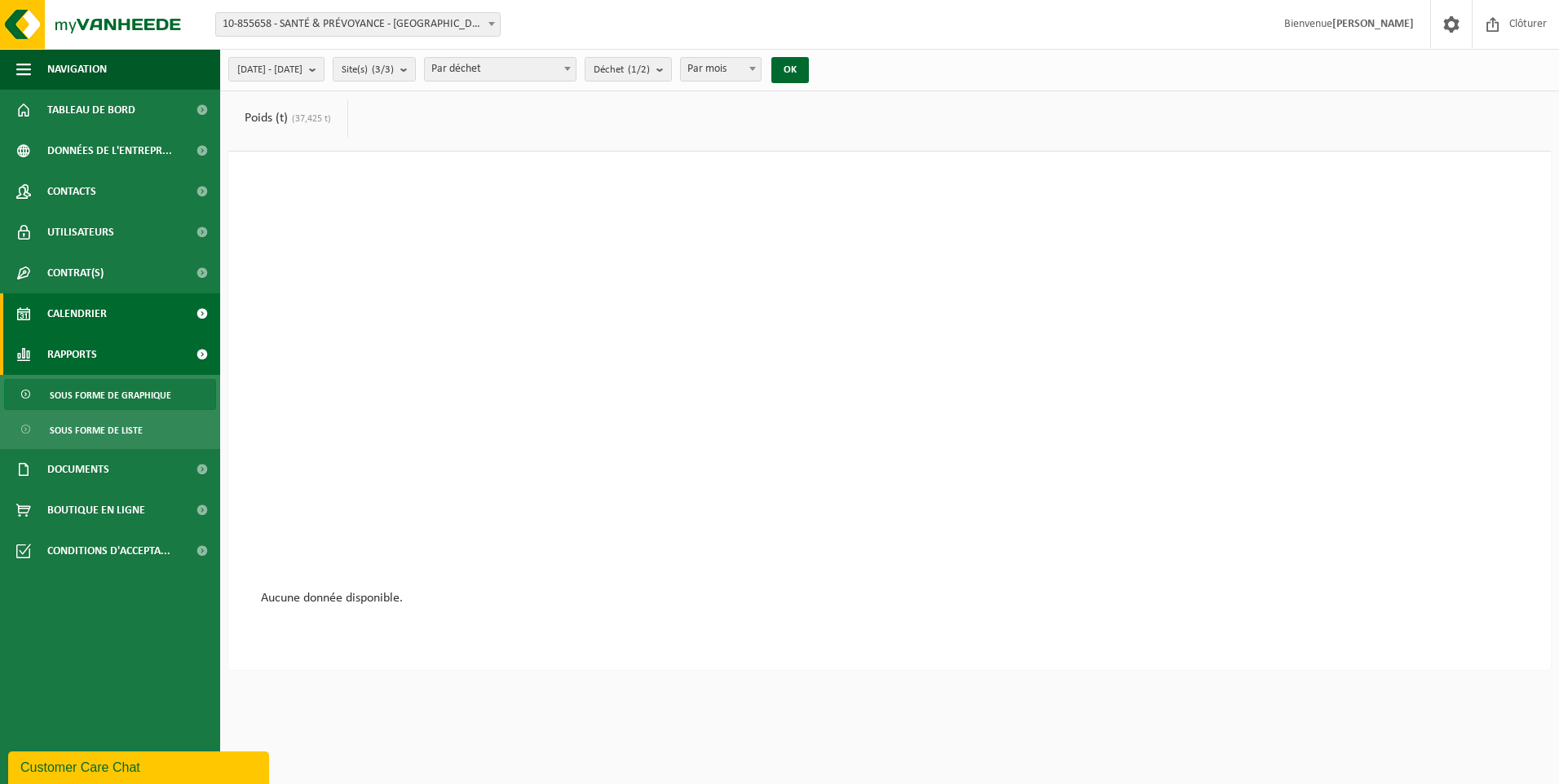
click at [92, 314] on span "Calendrier" at bounding box center [77, 314] width 59 height 41
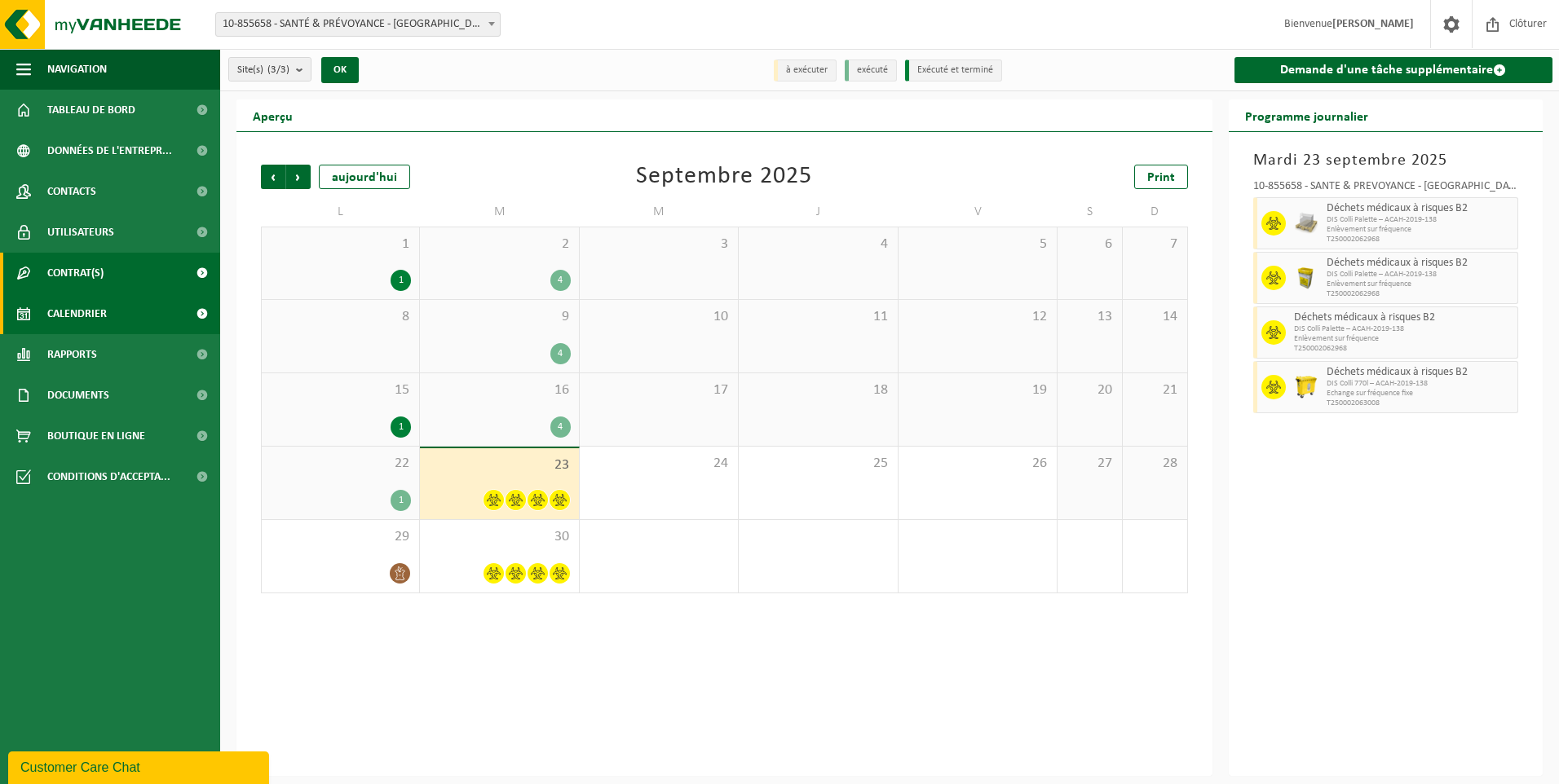
click at [80, 279] on span "Contrat(s)" at bounding box center [76, 273] width 57 height 41
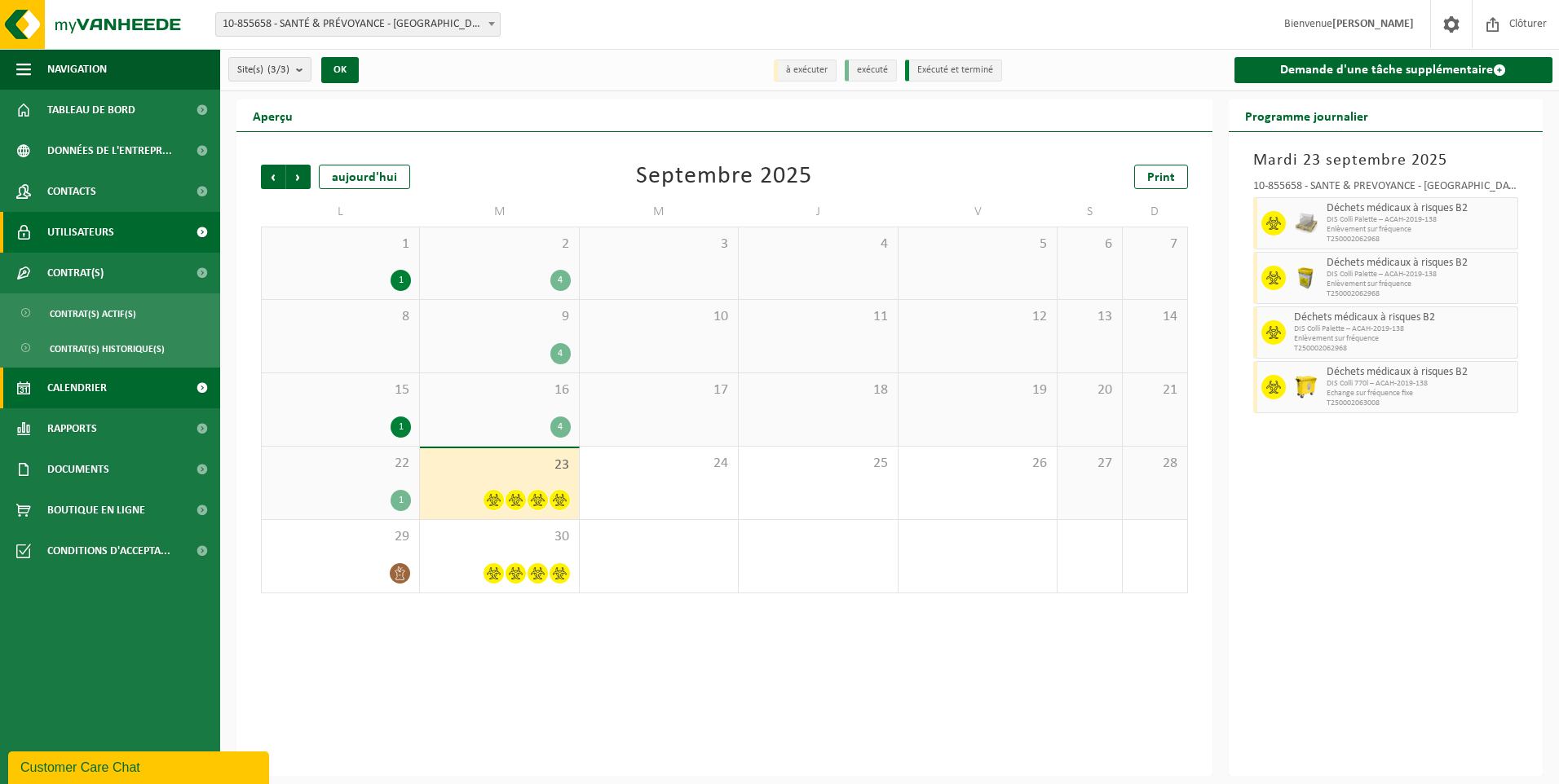
click at [77, 232] on span "Utilisateurs" at bounding box center [80, 232] width 67 height 41
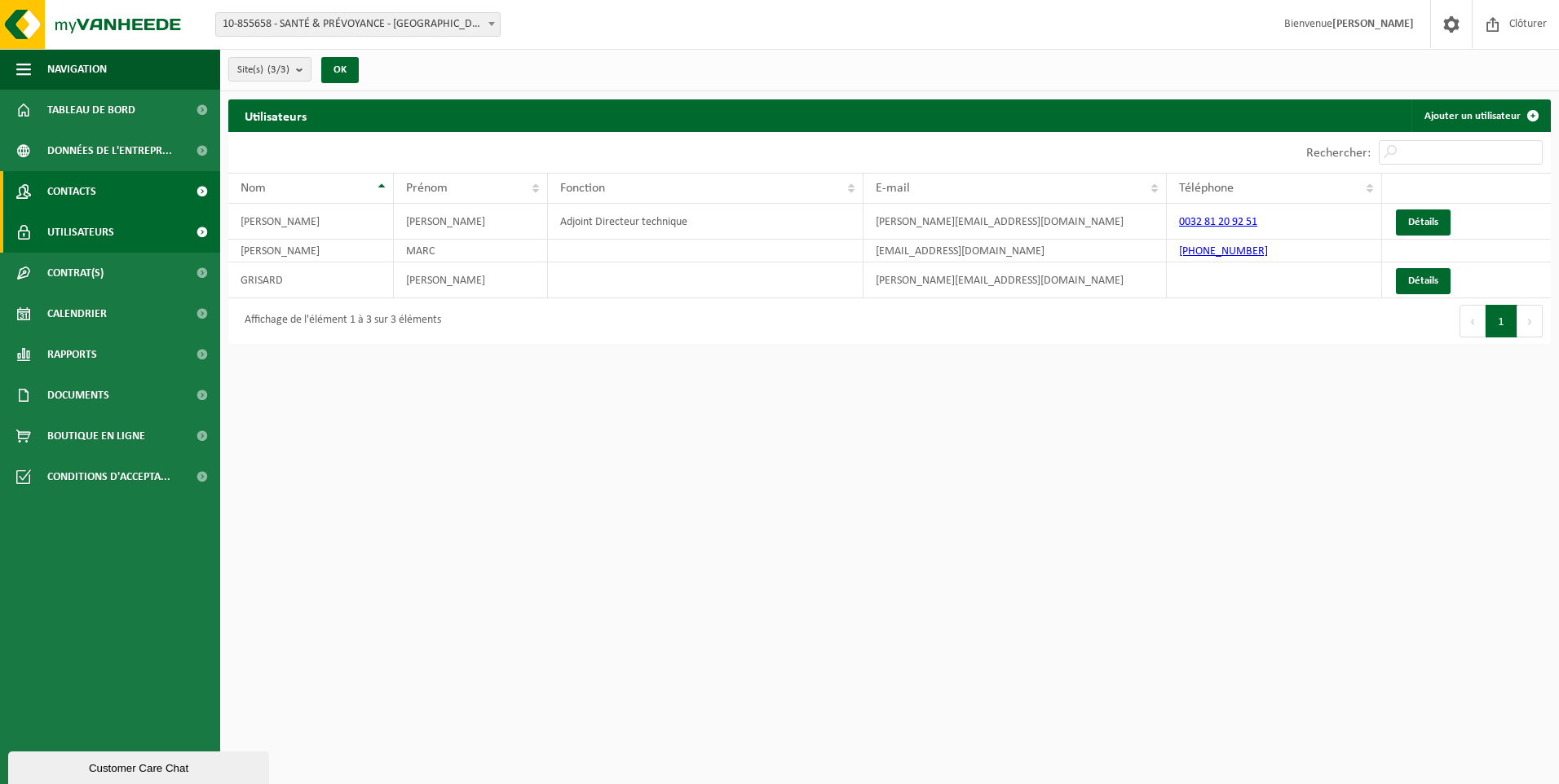
click at [80, 198] on span "Contacts" at bounding box center [72, 191] width 49 height 41
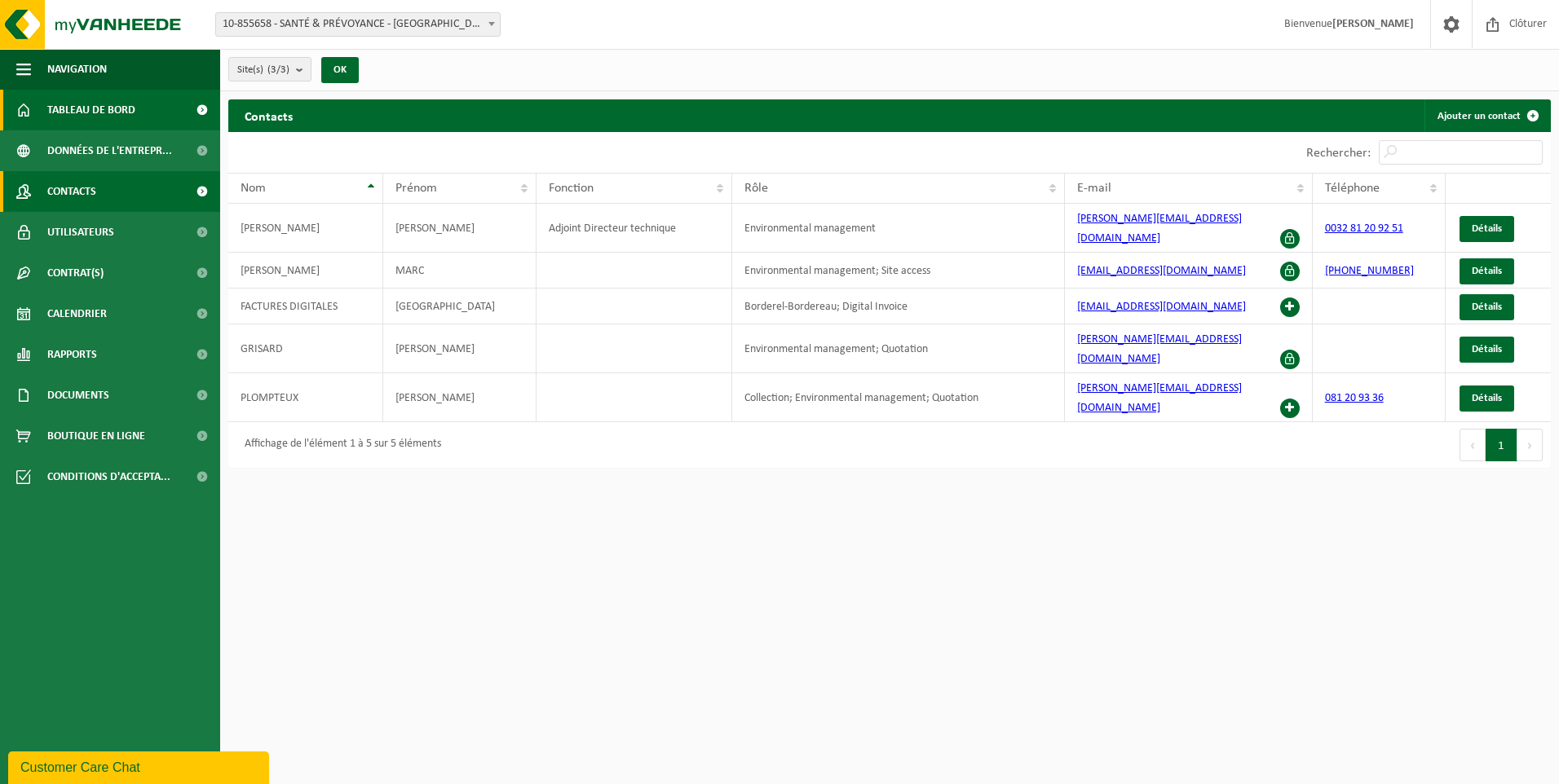
click at [77, 112] on span "Tableau de bord" at bounding box center [91, 109] width 88 height 41
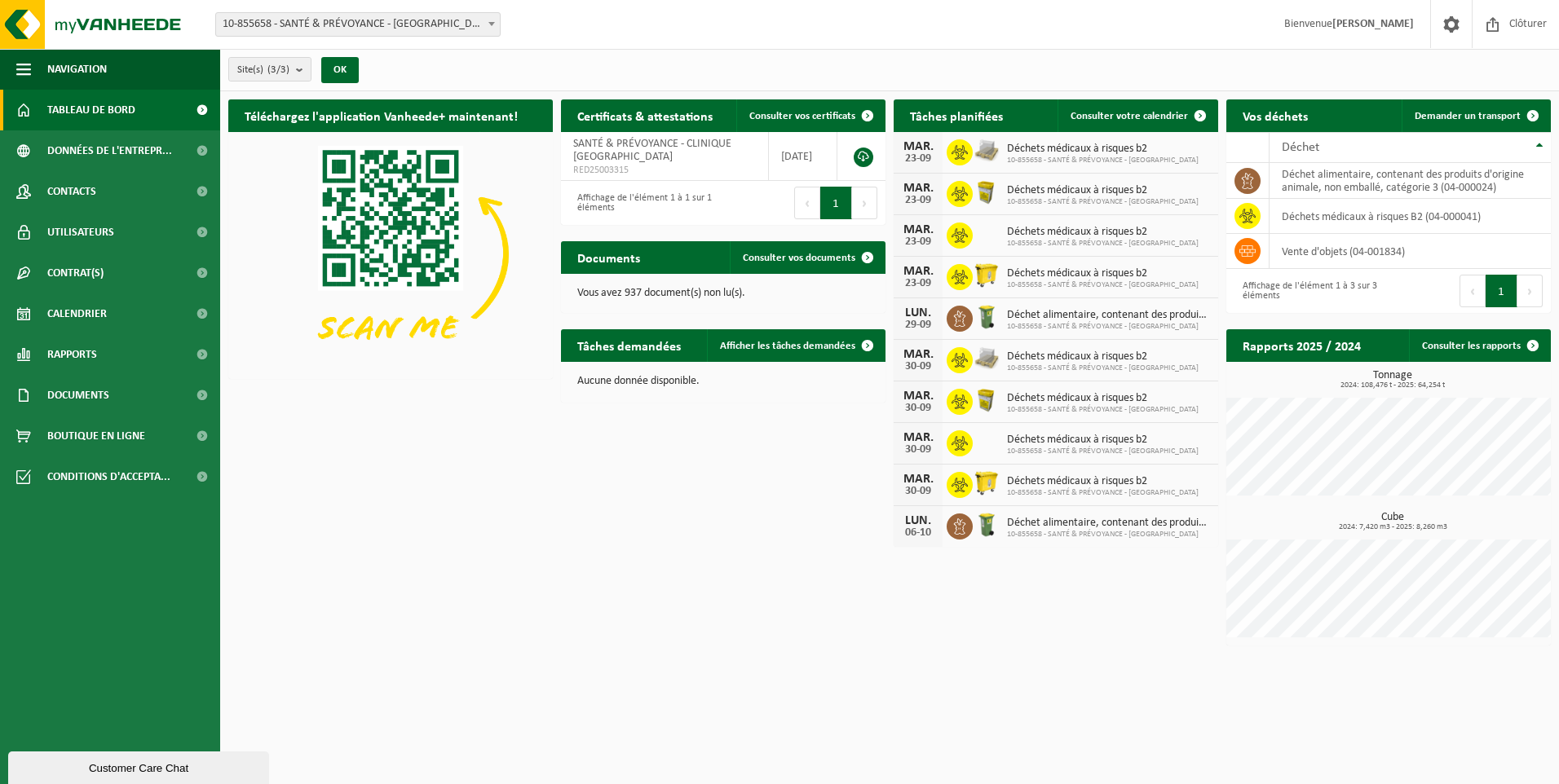
click at [92, 115] on span "Tableau de bord" at bounding box center [91, 109] width 88 height 41
